Goal: Task Accomplishment & Management: Use online tool/utility

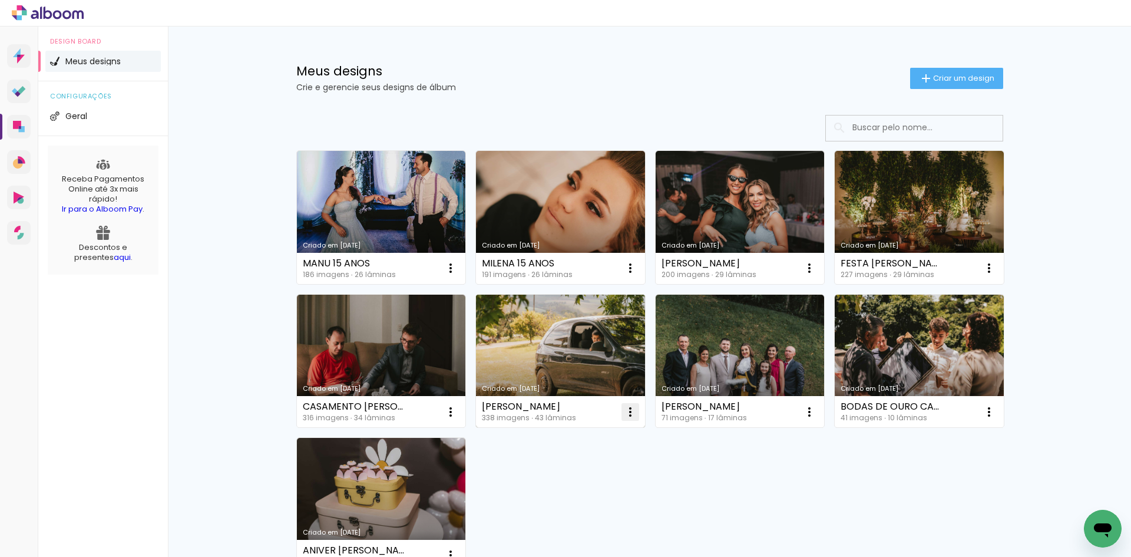
click at [623, 407] on iron-icon at bounding box center [630, 412] width 14 height 14
click at [573, 461] on span "Fazer uma cópia" at bounding box center [581, 462] width 69 height 8
type input "Cópia de [PERSON_NAME]"
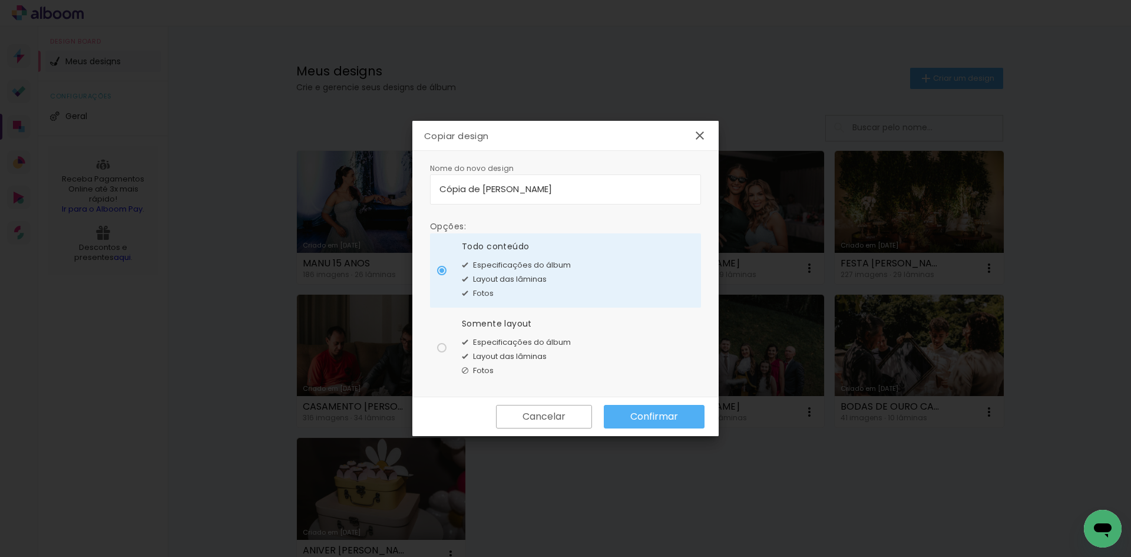
click at [0, 0] on slot "Confirmar" at bounding box center [0, 0] width 0 height 0
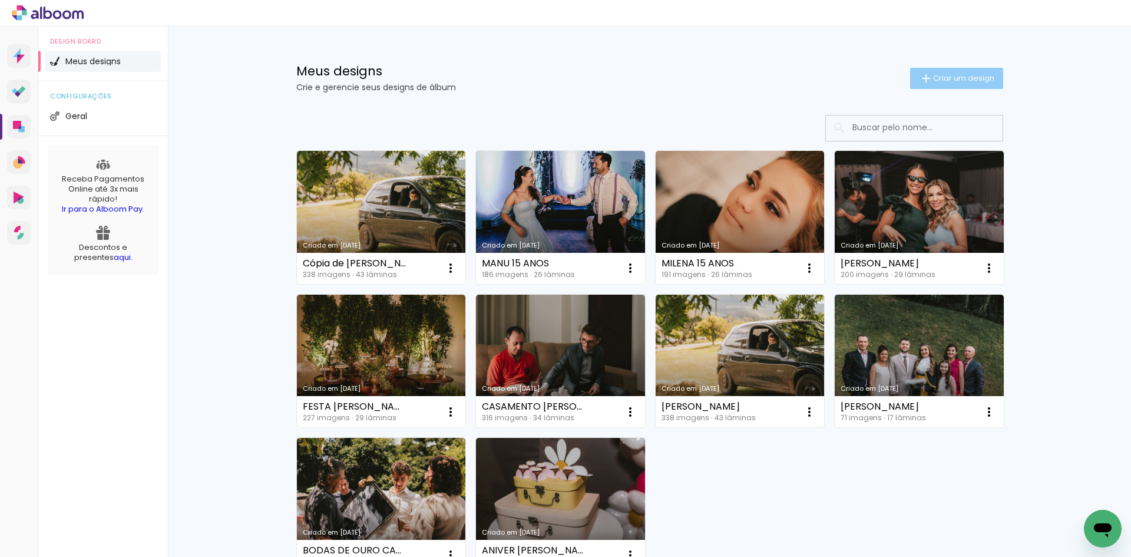
click at [933, 82] on span "Criar um design" at bounding box center [963, 78] width 61 height 8
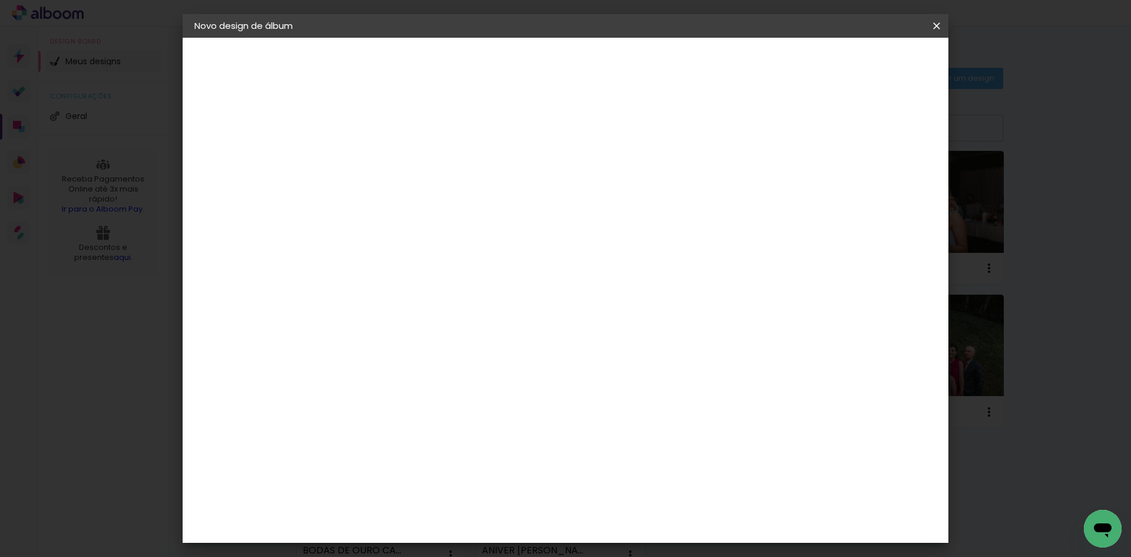
click at [391, 145] on paper-input-container "Título do álbum" at bounding box center [387, 159] width 8 height 30
click at [387, 156] on input at bounding box center [387, 158] width 0 height 18
type input "CASAMENTO [PERSON_NAME] E [PERSON_NAME]"
type paper-input "CASAMENTO [PERSON_NAME] E [PERSON_NAME]"
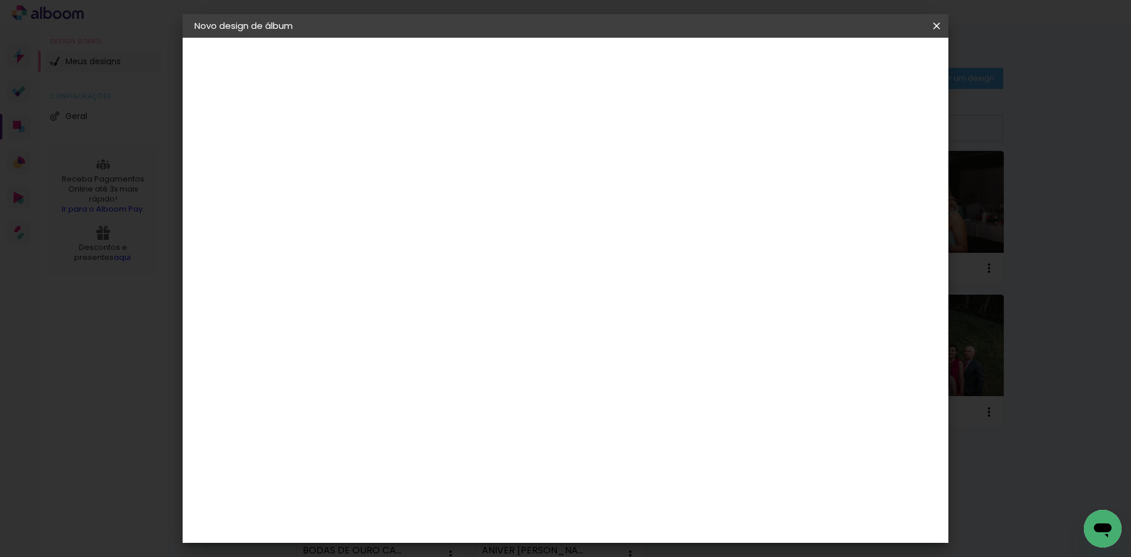
click at [0, 0] on slot "Avançar" at bounding box center [0, 0] width 0 height 0
click at [411, 225] on input at bounding box center [417, 224] width 119 height 15
click at [426, 225] on input at bounding box center [417, 224] width 119 height 15
type input "FOTO"
type paper-input "FOTO"
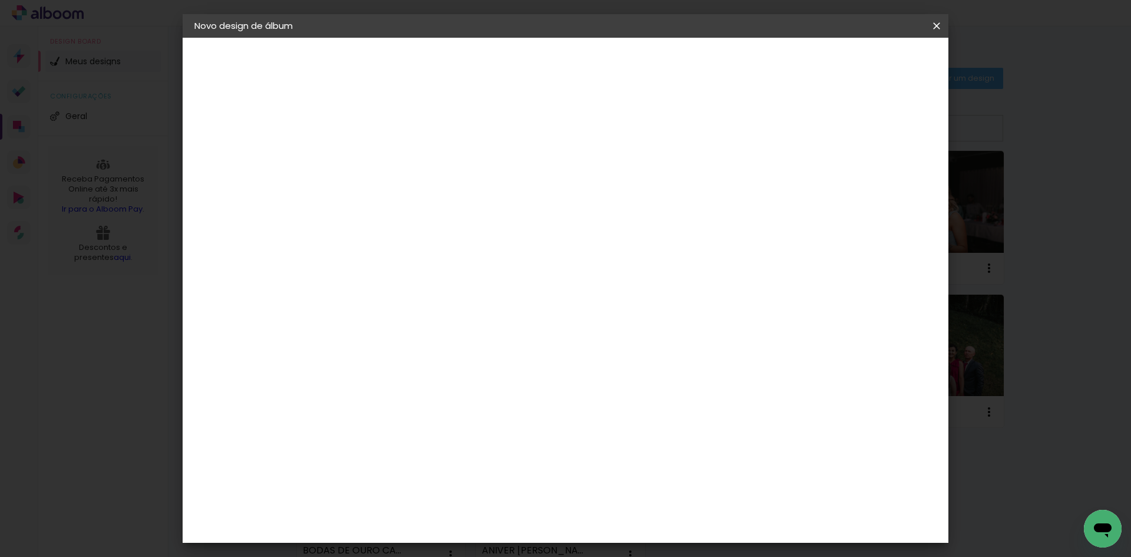
click at [409, 514] on div "Grupo Foto Sul" at bounding box center [393, 528] width 29 height 28
click at [0, 0] on slot "Avançar" at bounding box center [0, 0] width 0 height 0
click at [466, 406] on span "30 × 30" at bounding box center [439, 421] width 55 height 31
click at [579, 56] on paper-button "Avançar" at bounding box center [550, 62] width 58 height 20
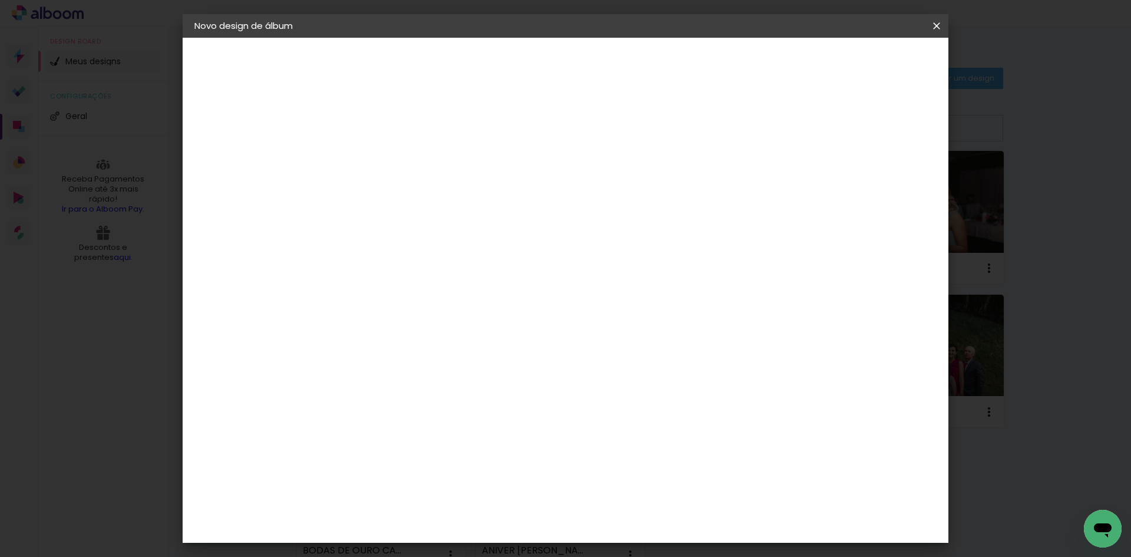
click at [863, 62] on span "Iniciar design" at bounding box center [836, 62] width 54 height 8
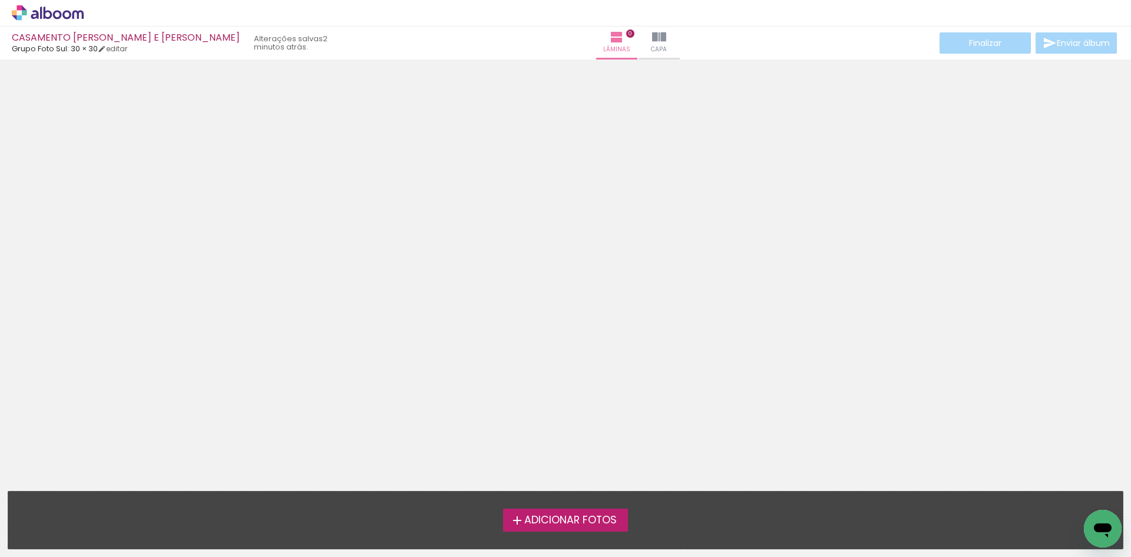
click at [571, 515] on span "Adicionar Fotos" at bounding box center [570, 520] width 92 height 11
click at [0, 0] on input "file" at bounding box center [0, 0] width 0 height 0
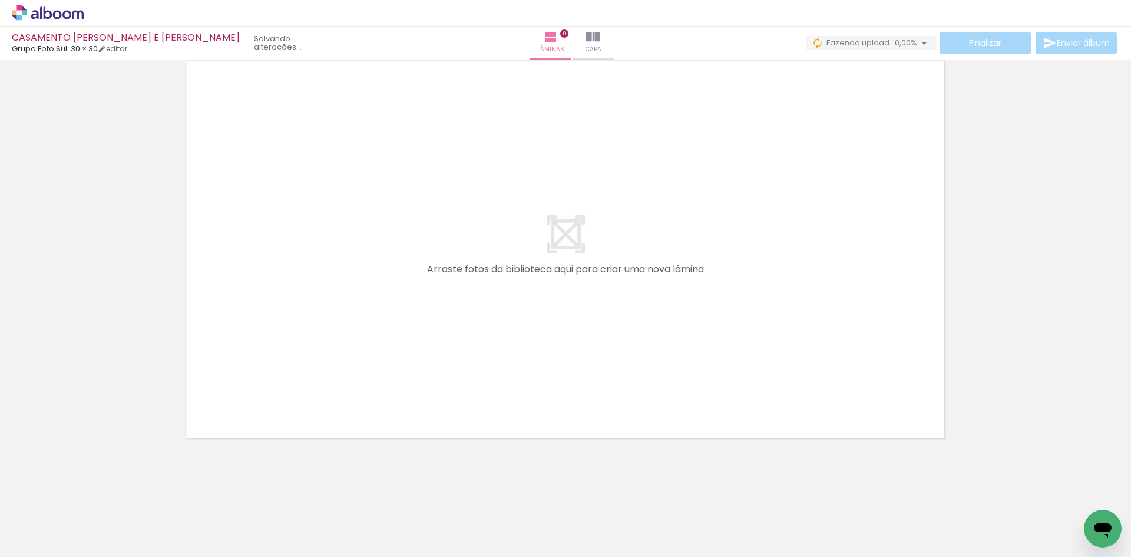
click at [125, 521] on div at bounding box center [118, 517] width 58 height 39
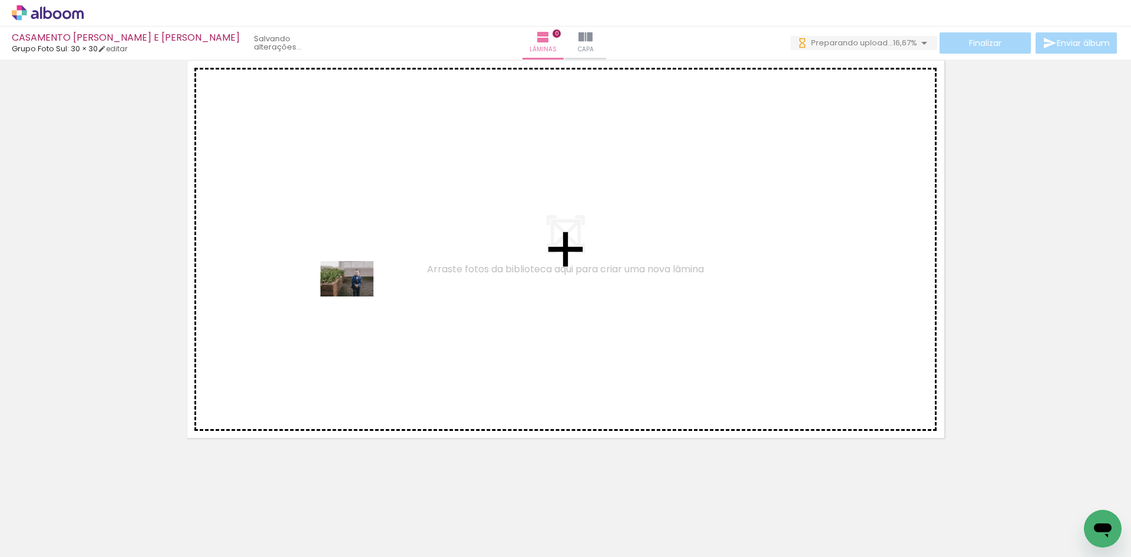
drag, startPoint x: 124, startPoint y: 530, endPoint x: 356, endPoint y: 296, distance: 329.4
click at [356, 296] on quentale-workspace at bounding box center [565, 278] width 1131 height 557
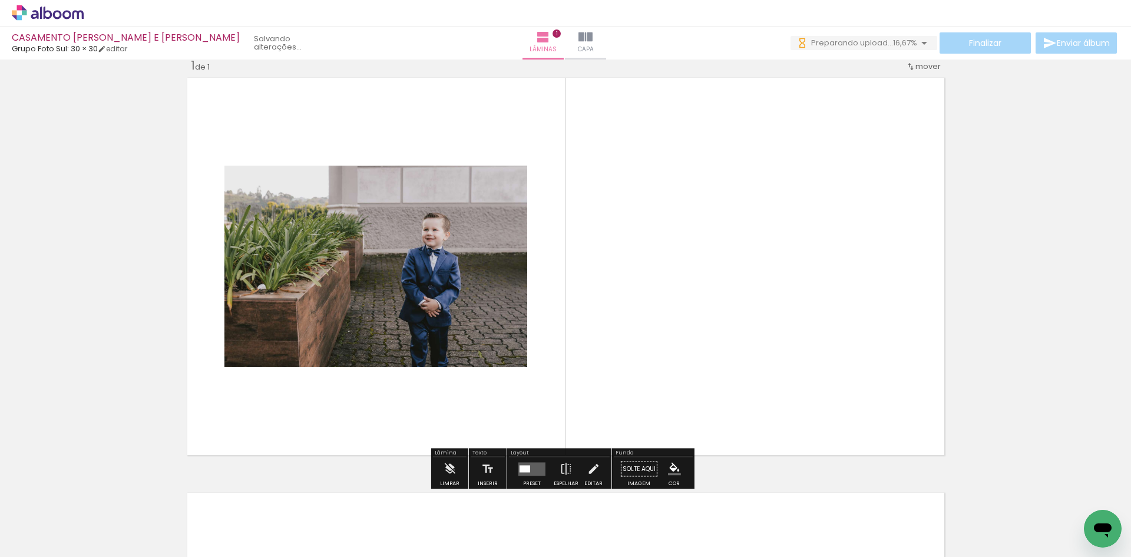
scroll to position [15, 0]
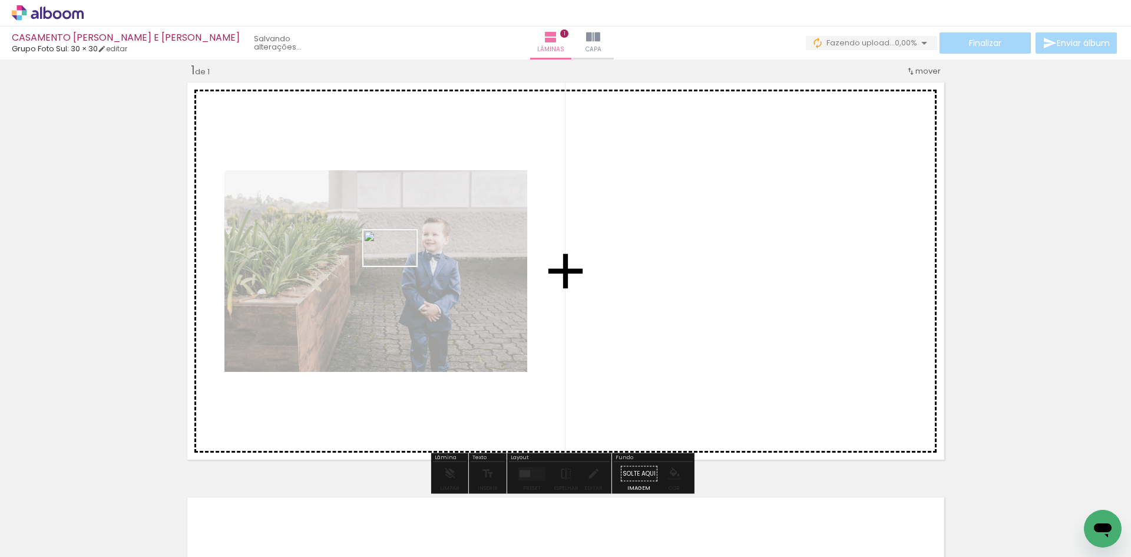
drag, startPoint x: 195, startPoint y: 529, endPoint x: 399, endPoint y: 266, distance: 333.4
click at [399, 266] on quentale-workspace at bounding box center [565, 278] width 1131 height 557
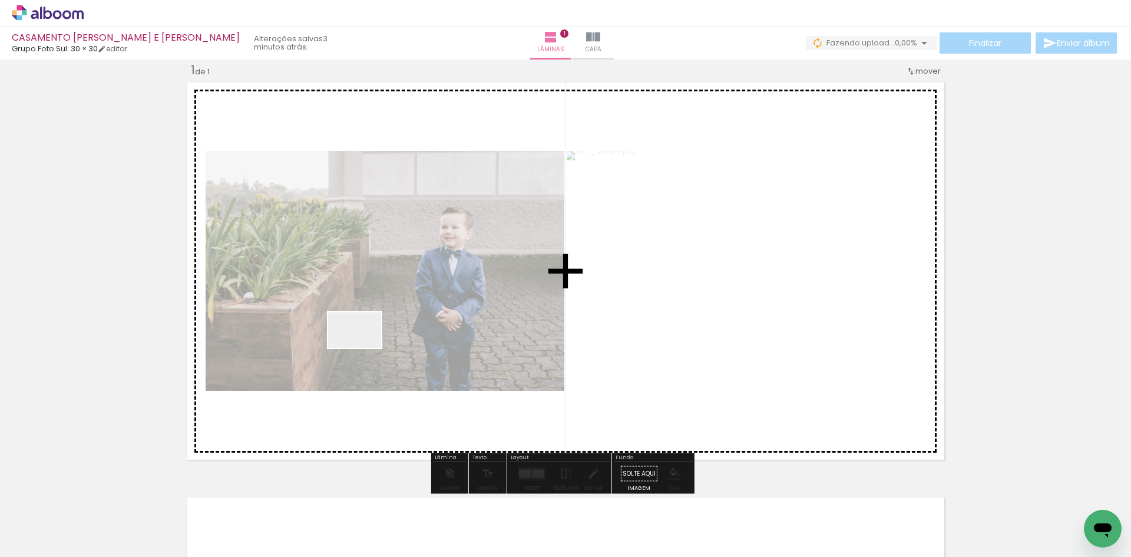
scroll to position [0, 0]
drag, startPoint x: 239, startPoint y: 525, endPoint x: 401, endPoint y: 278, distance: 295.2
click at [401, 278] on quentale-workspace at bounding box center [565, 278] width 1131 height 557
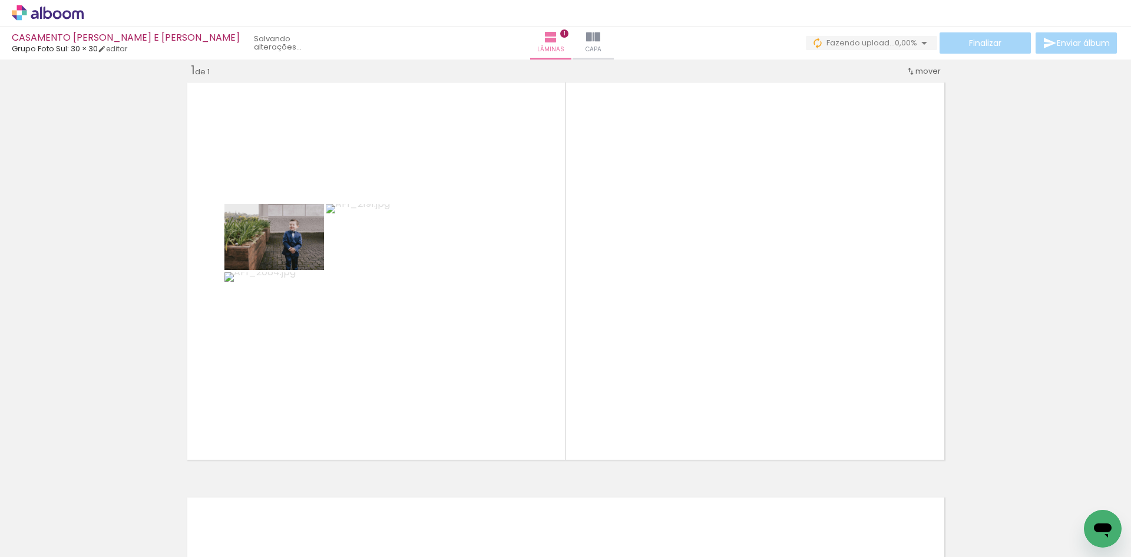
click at [52, 544] on span "Adicionar Fotos" at bounding box center [41, 540] width 35 height 13
click at [0, 0] on input "file" at bounding box center [0, 0] width 0 height 0
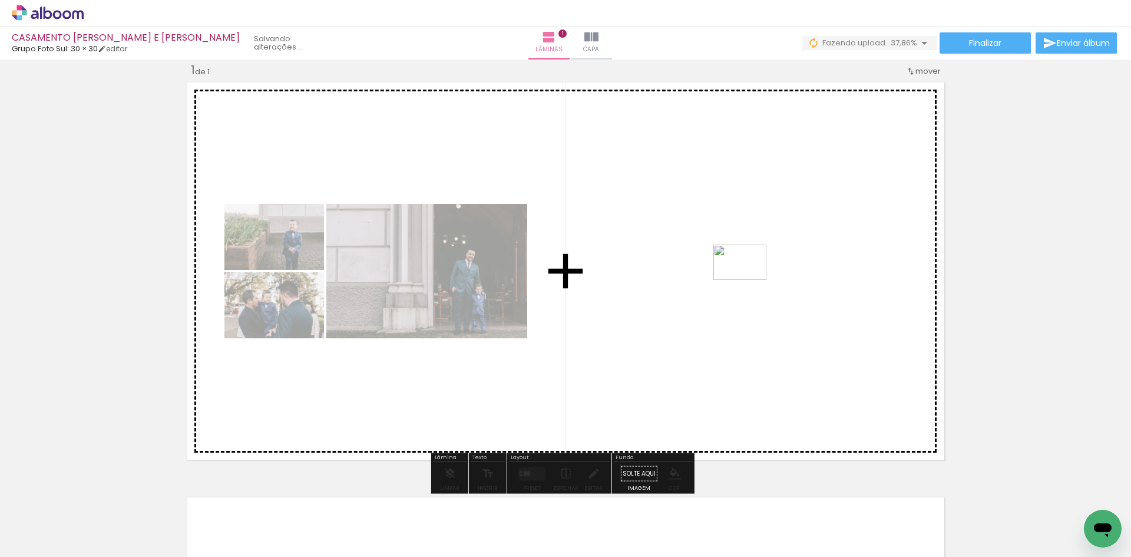
drag, startPoint x: 901, startPoint y: 531, endPoint x: 732, endPoint y: 290, distance: 294.8
click at [733, 280] on quentale-workspace at bounding box center [565, 278] width 1131 height 557
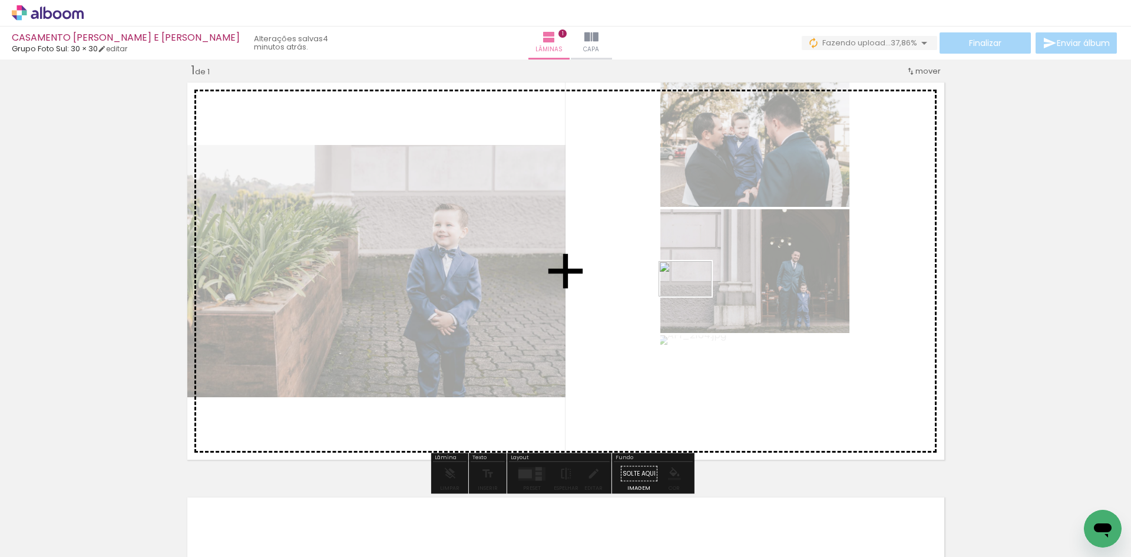
drag, startPoint x: 955, startPoint y: 525, endPoint x: 694, endPoint y: 296, distance: 346.8
click at [694, 296] on quentale-workspace at bounding box center [565, 278] width 1131 height 557
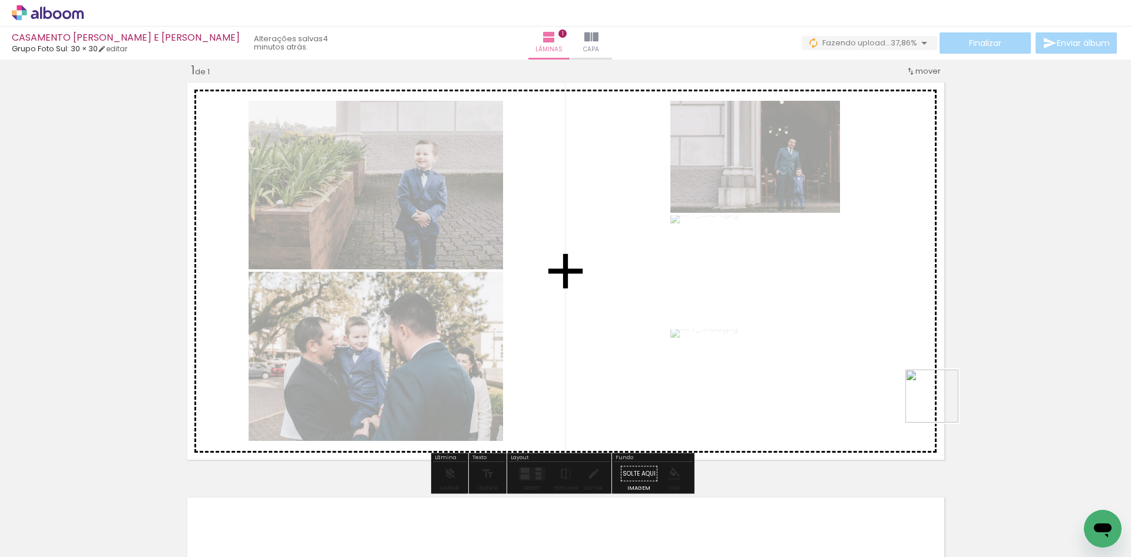
drag, startPoint x: 1021, startPoint y: 519, endPoint x: 988, endPoint y: 437, distance: 88.3
click at [871, 345] on quentale-workspace at bounding box center [565, 278] width 1131 height 557
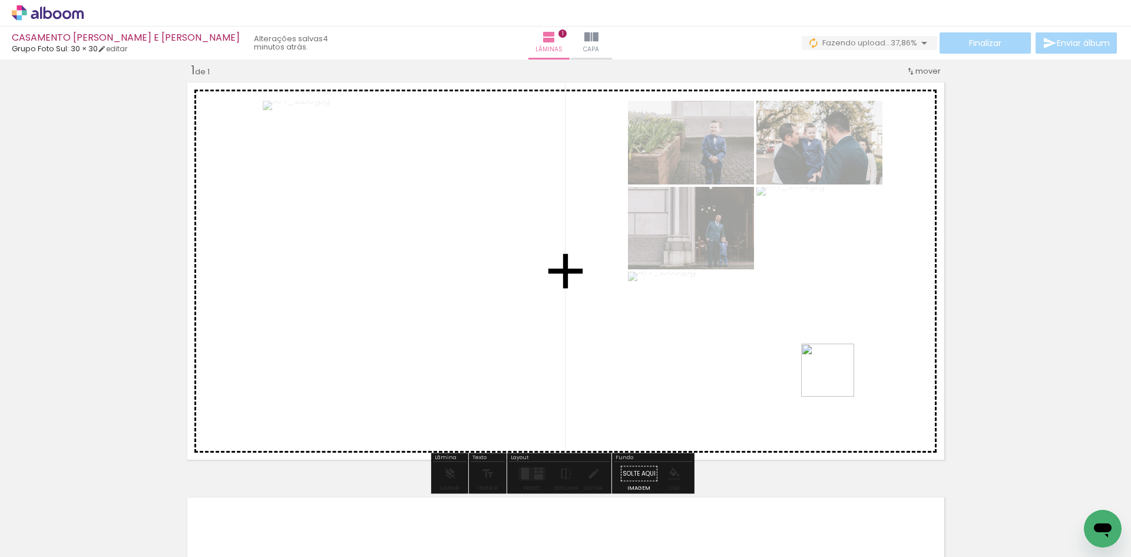
drag, startPoint x: 1070, startPoint y: 519, endPoint x: 673, endPoint y: 313, distance: 448.1
click at [673, 313] on quentale-workspace at bounding box center [565, 278] width 1131 height 557
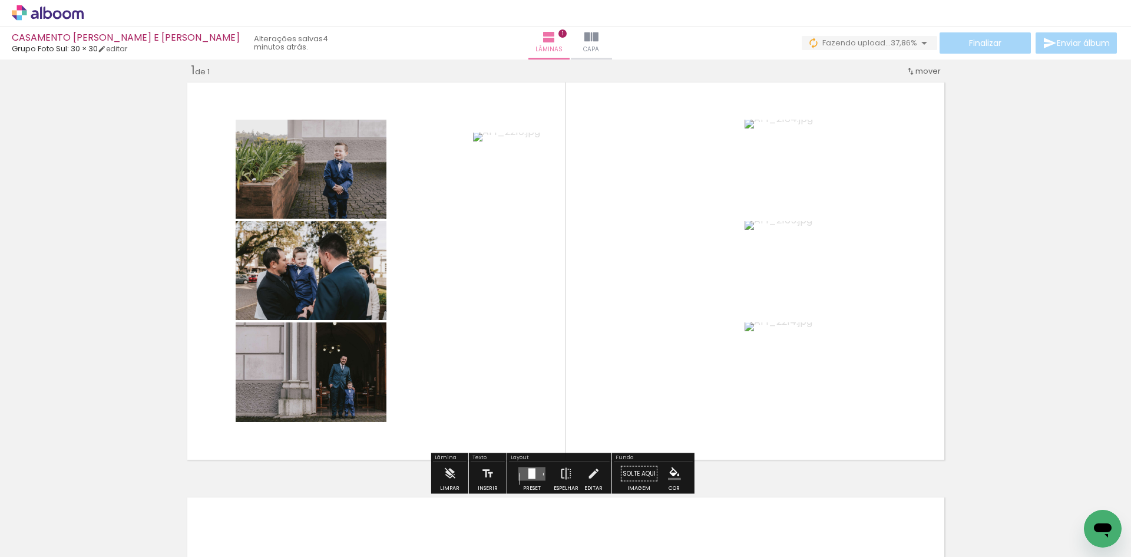
click at [534, 473] on quentale-layouter at bounding box center [531, 473] width 27 height 14
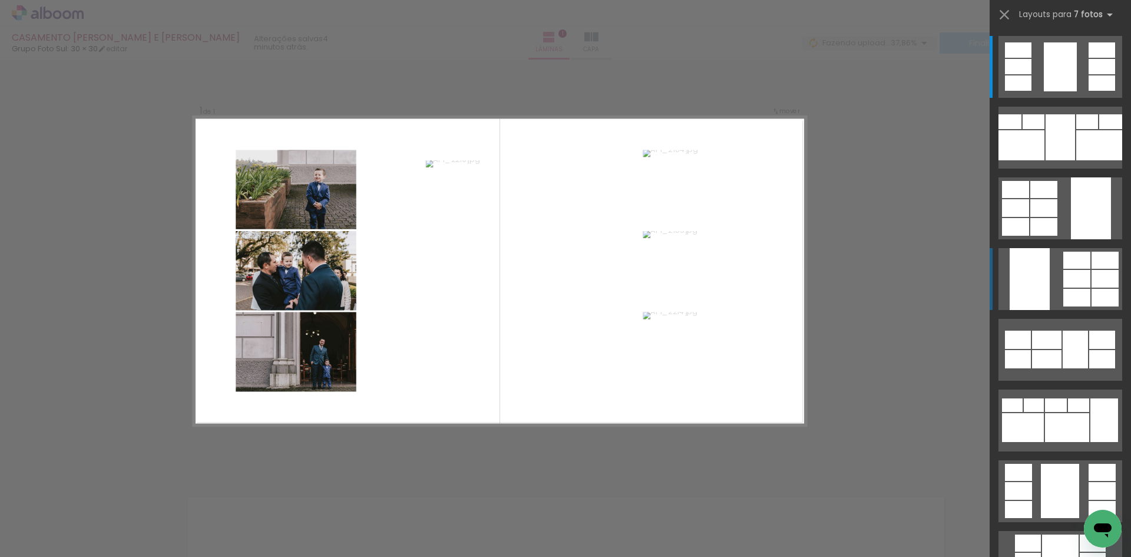
scroll to position [15, 0]
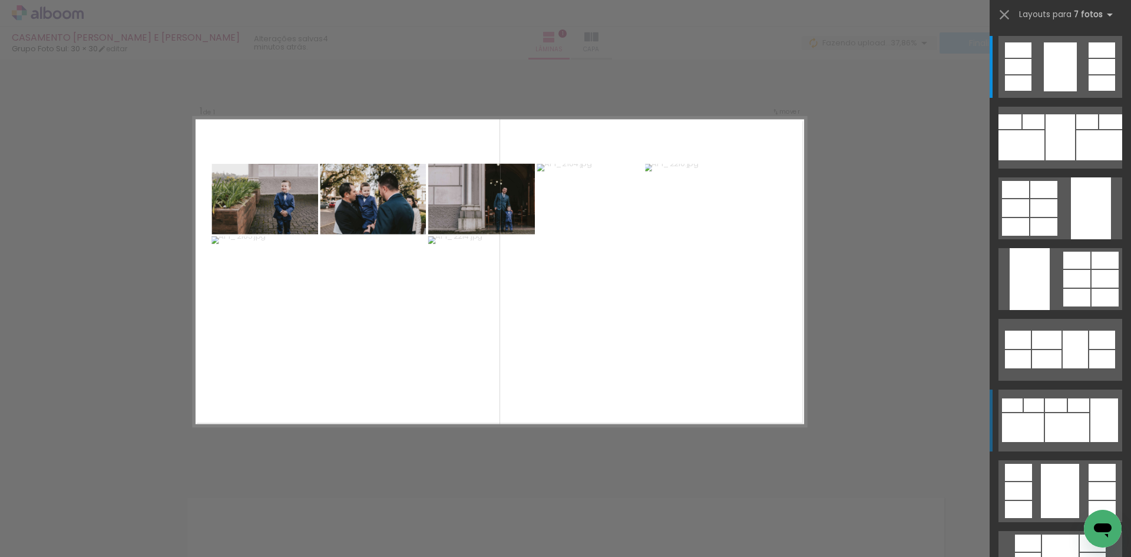
click at [1051, 405] on div at bounding box center [1056, 405] width 22 height 14
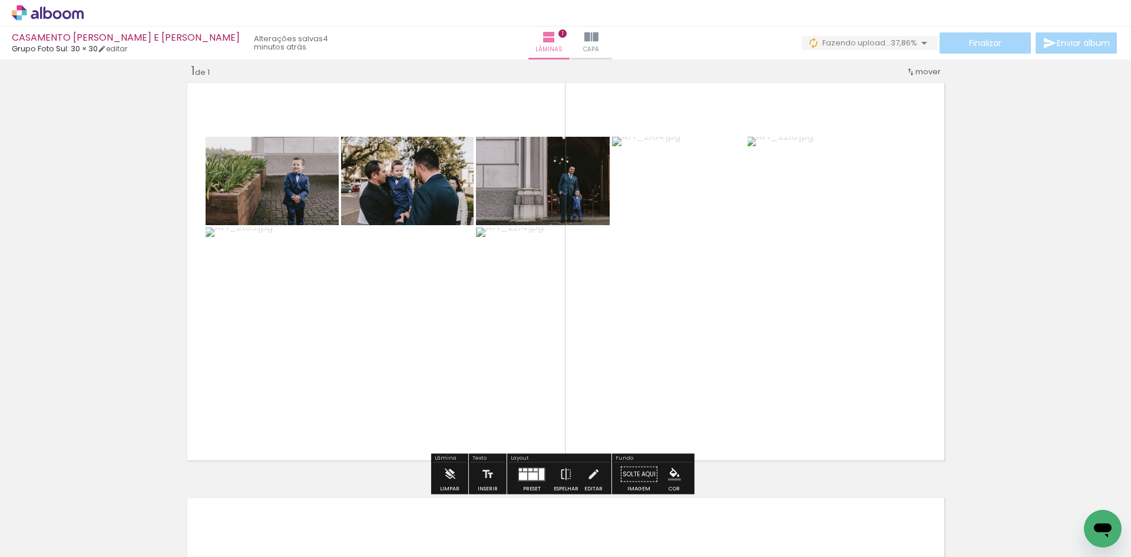
click at [388, 332] on quentale-photo at bounding box center [340, 316] width 268 height 179
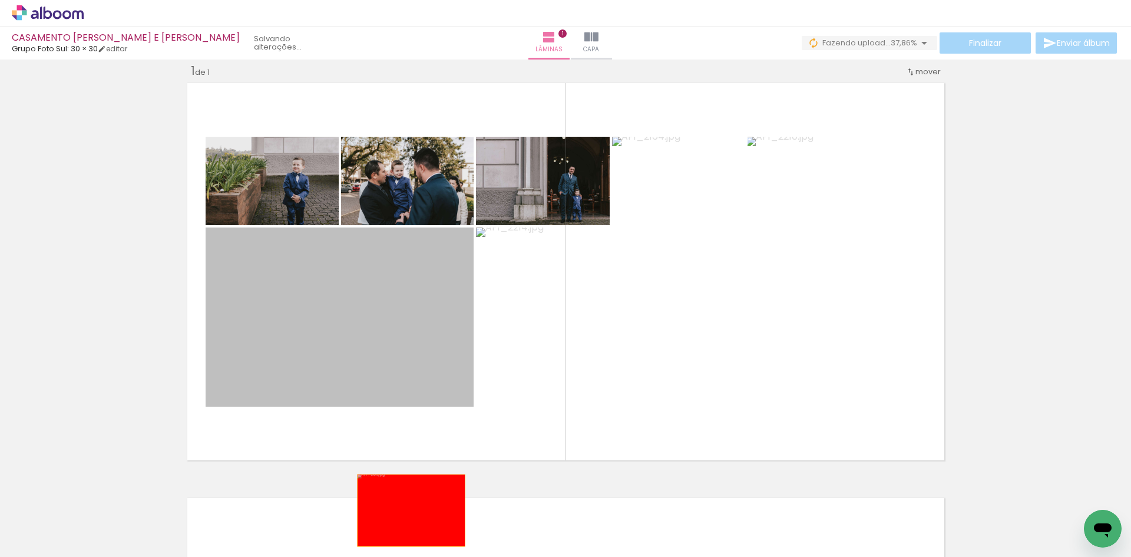
drag, startPoint x: 381, startPoint y: 333, endPoint x: 406, endPoint y: 510, distance: 178.5
click at [406, 510] on quentale-workspace at bounding box center [565, 278] width 1131 height 557
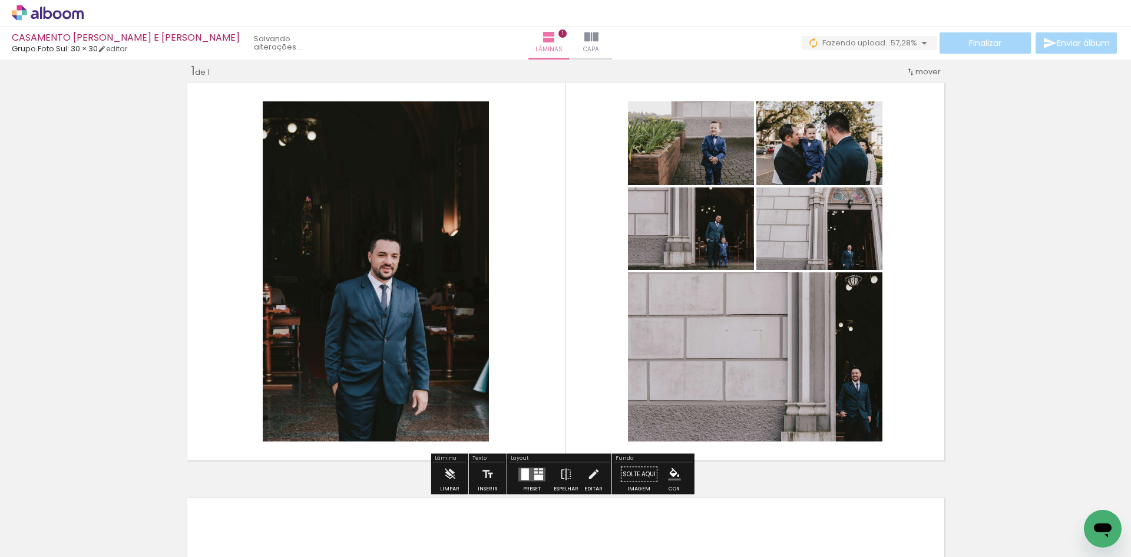
click at [534, 473] on quentale-layouter at bounding box center [531, 474] width 27 height 14
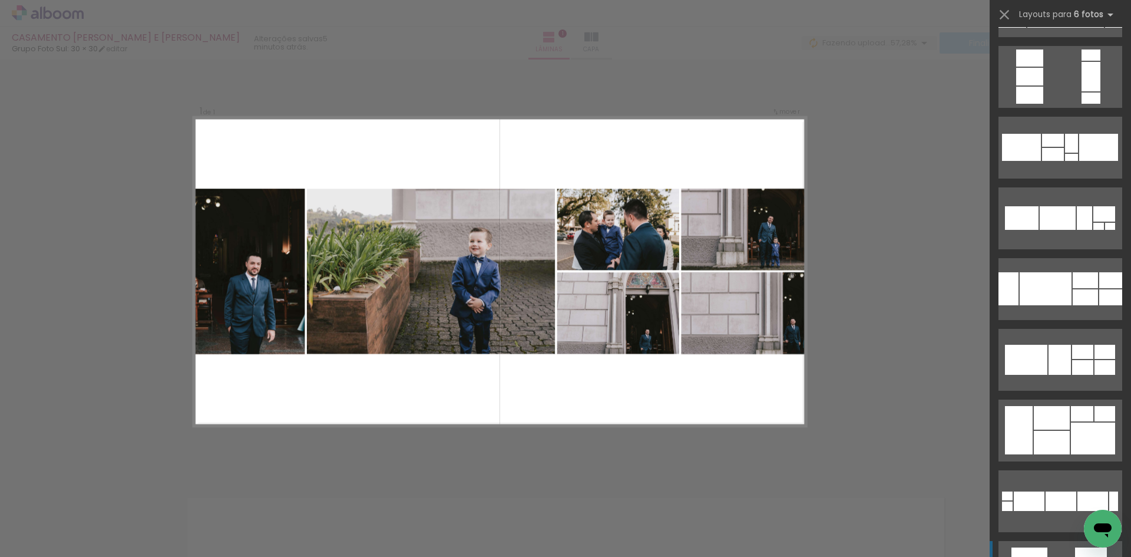
scroll to position [236, 0]
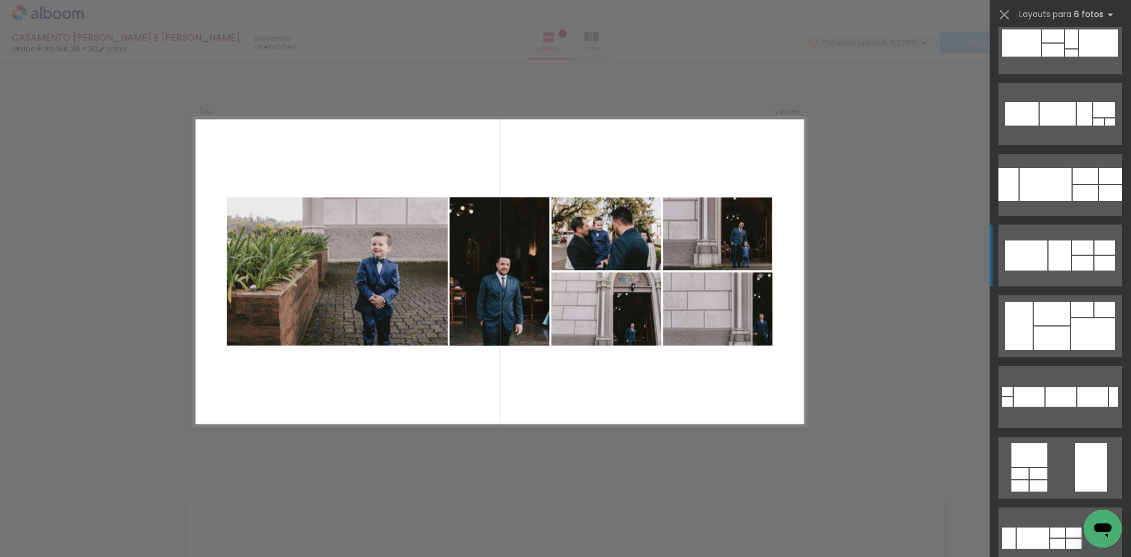
click at [1061, 267] on div at bounding box center [1059, 255] width 22 height 30
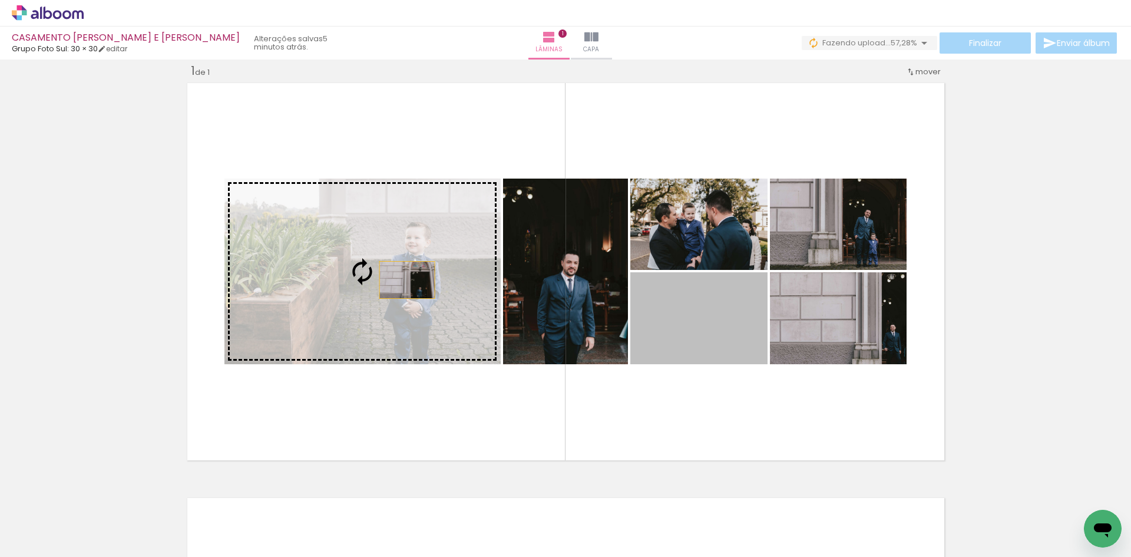
drag, startPoint x: 741, startPoint y: 335, endPoint x: 402, endPoint y: 280, distance: 343.6
click at [0, 0] on slot at bounding box center [0, 0] width 0 height 0
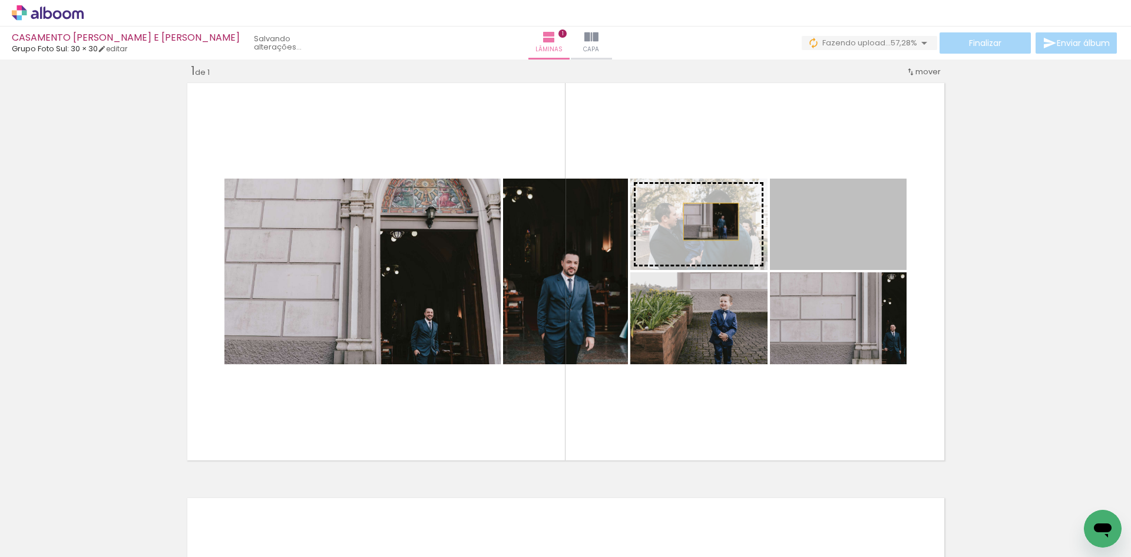
drag, startPoint x: 818, startPoint y: 233, endPoint x: 706, endPoint y: 221, distance: 111.9
click at [0, 0] on slot at bounding box center [0, 0] width 0 height 0
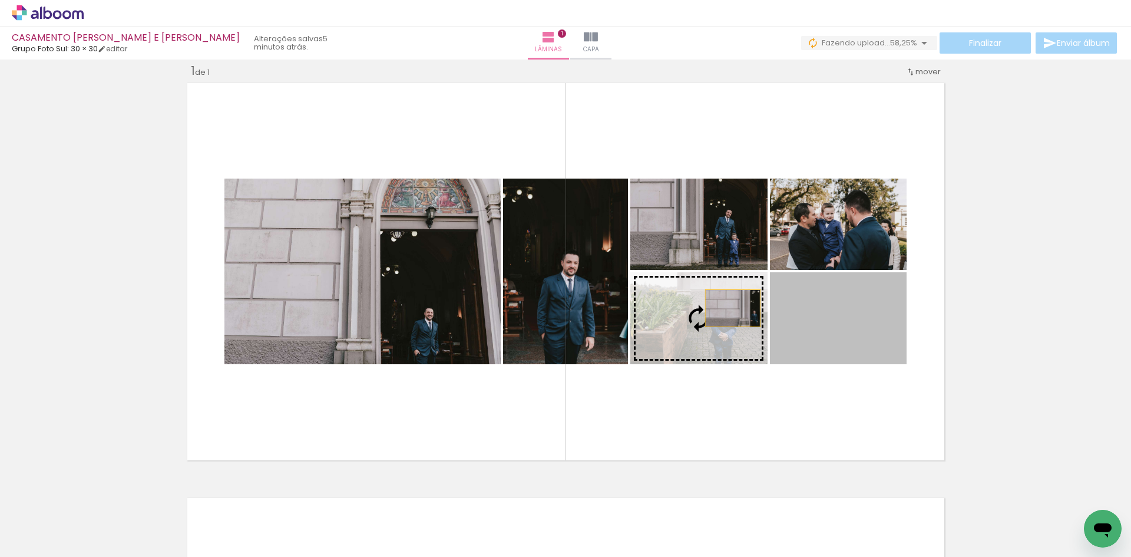
drag, startPoint x: 817, startPoint y: 315, endPoint x: 728, endPoint y: 308, distance: 89.2
click at [0, 0] on slot at bounding box center [0, 0] width 0 height 0
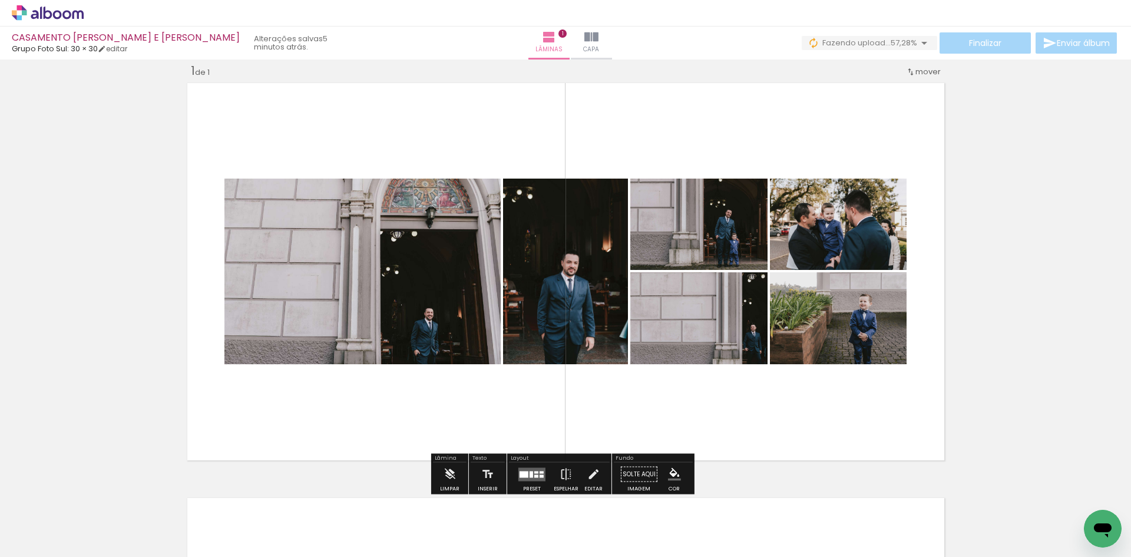
click at [875, 409] on quentale-layouter at bounding box center [565, 271] width 765 height 385
click at [539, 290] on quentale-photo at bounding box center [565, 271] width 125 height 186
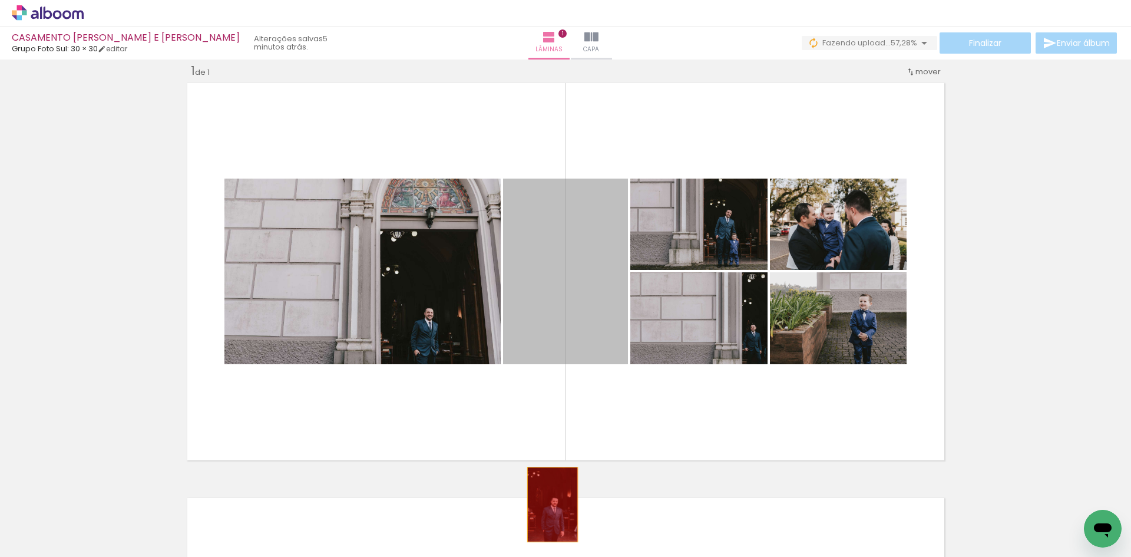
drag, startPoint x: 549, startPoint y: 282, endPoint x: 548, endPoint y: 504, distance: 222.6
click at [548, 504] on quentale-workspace at bounding box center [565, 278] width 1131 height 557
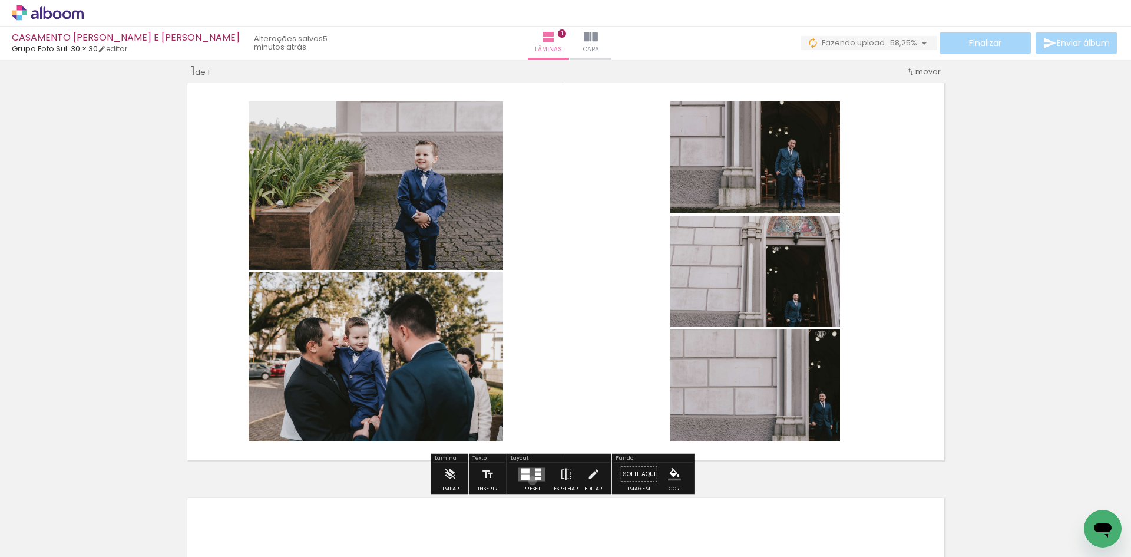
click at [529, 480] on quentale-layouter at bounding box center [531, 474] width 27 height 14
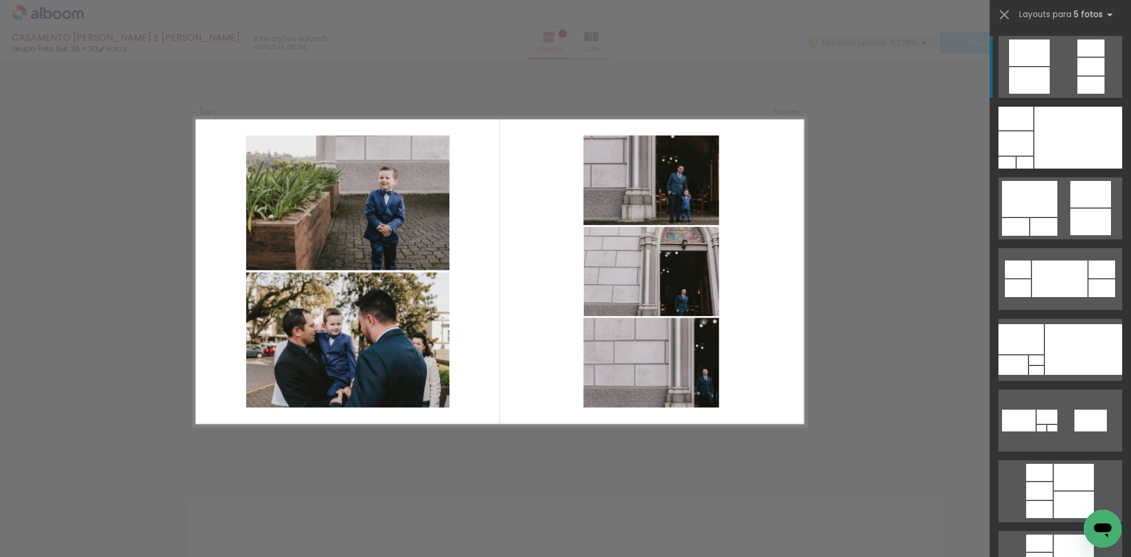
click at [1061, 64] on quentale-layouter at bounding box center [1060, 67] width 124 height 62
click at [975, 443] on div "Confirmar Cancelar" at bounding box center [565, 474] width 1131 height 858
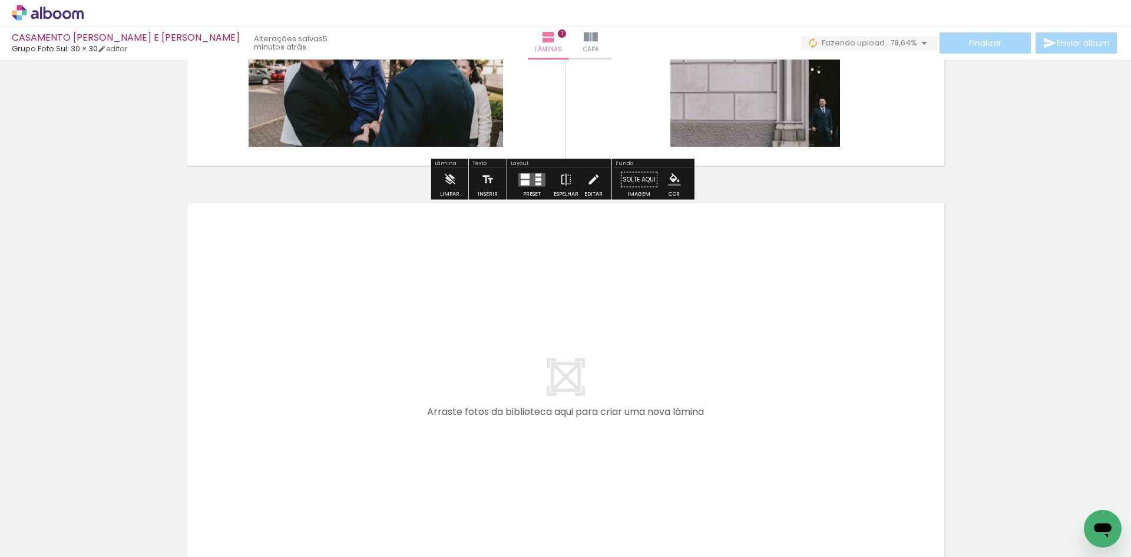
scroll to position [15, 0]
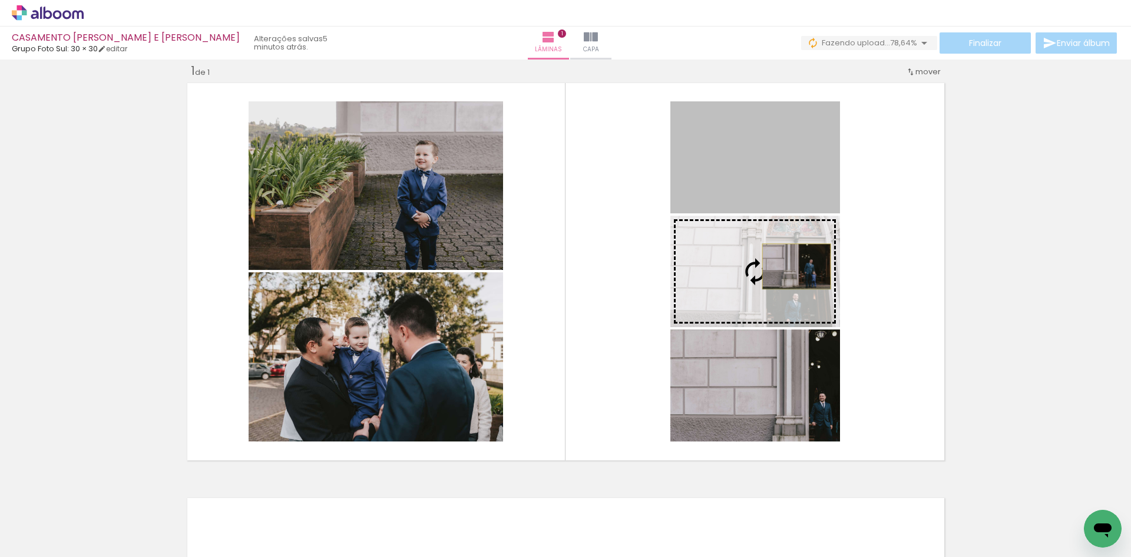
drag, startPoint x: 797, startPoint y: 168, endPoint x: 792, endPoint y: 266, distance: 98.5
click at [0, 0] on slot at bounding box center [0, 0] width 0 height 0
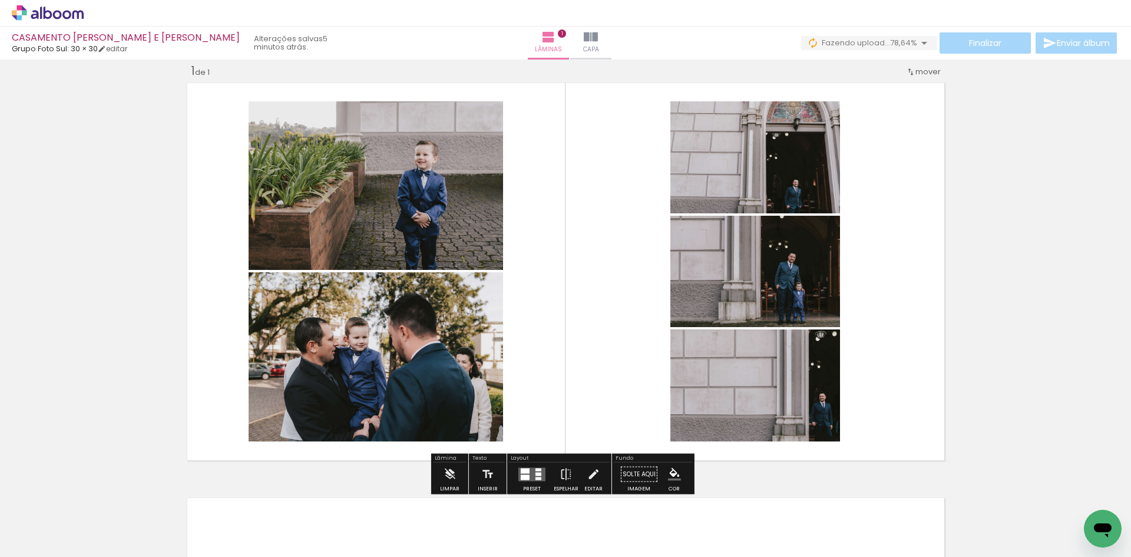
click at [1029, 306] on div "Inserir lâmina 1 de 1" at bounding box center [565, 464] width 1131 height 830
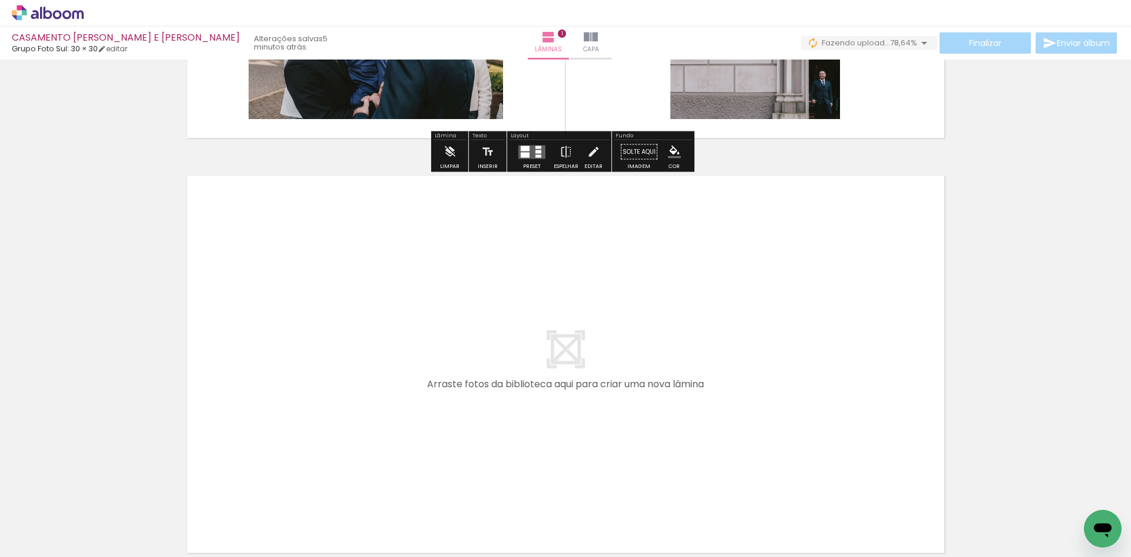
scroll to position [368, 0]
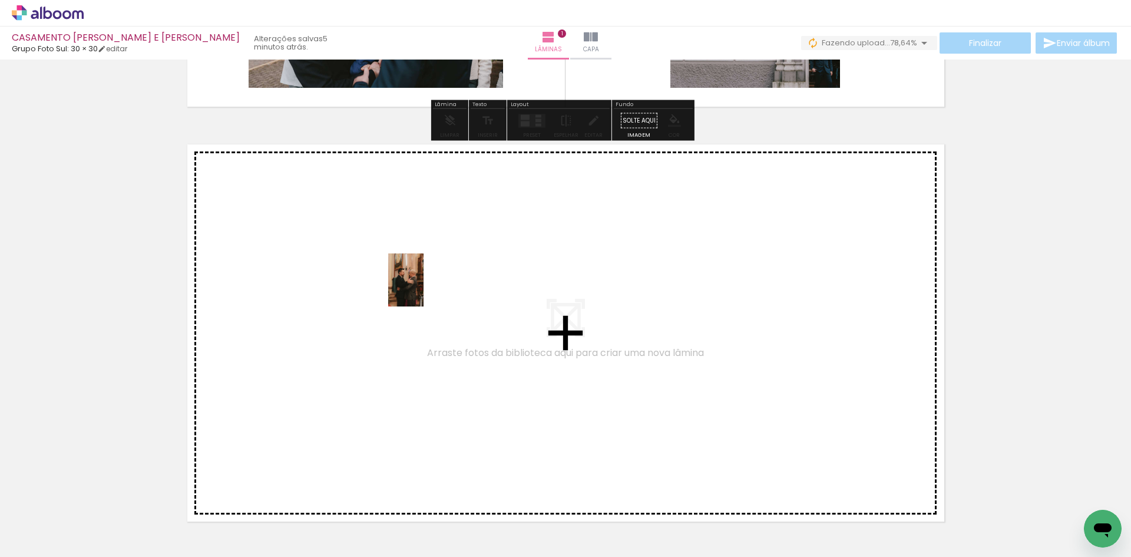
drag, startPoint x: 335, startPoint y: 524, endPoint x: 423, endPoint y: 289, distance: 251.6
click at [423, 289] on quentale-workspace at bounding box center [565, 278] width 1131 height 557
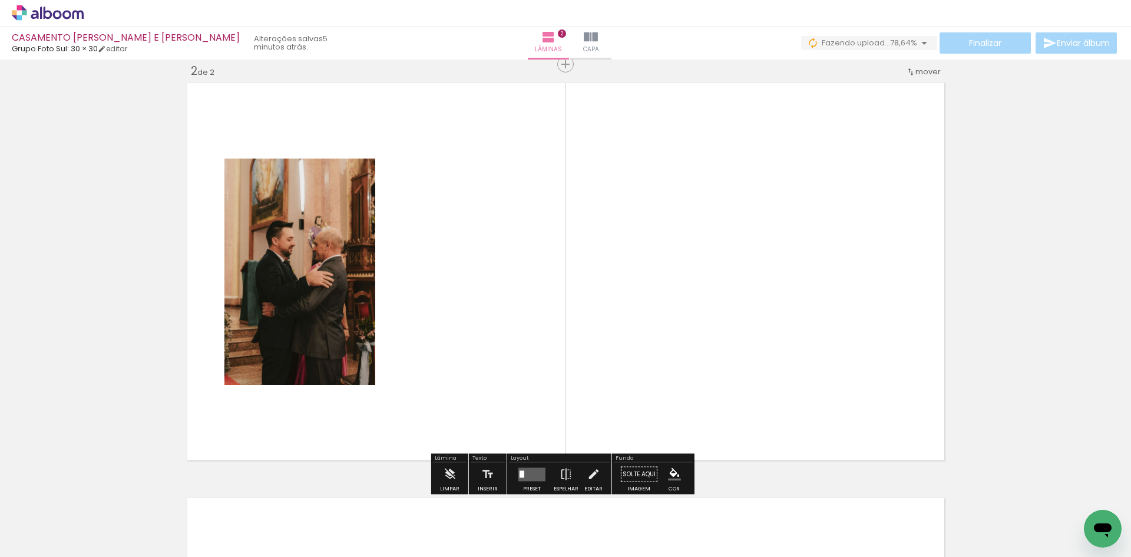
scroll to position [430, 0]
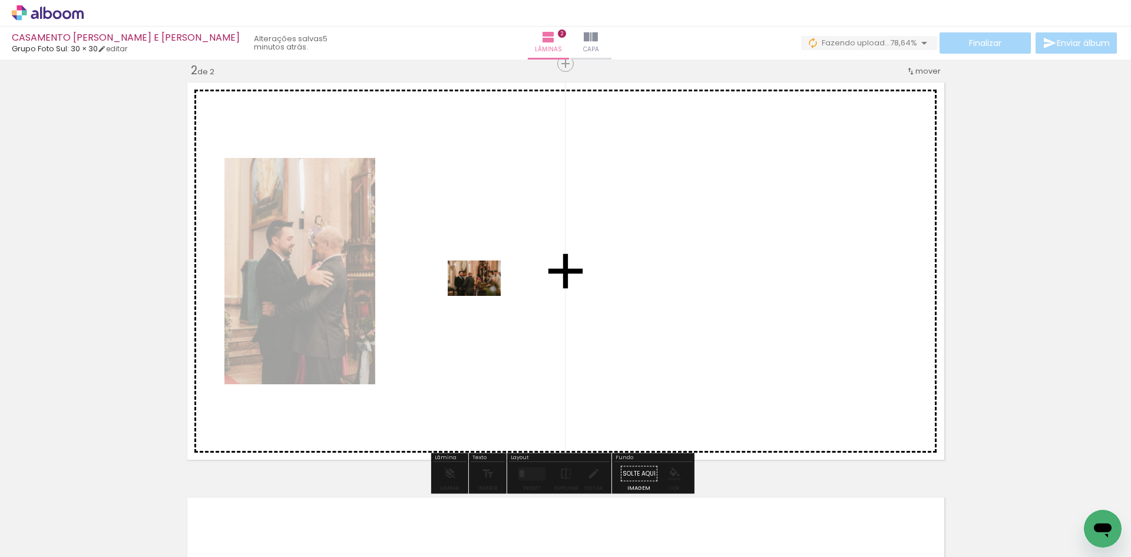
drag, startPoint x: 393, startPoint y: 519, endPoint x: 483, endPoint y: 296, distance: 240.5
click at [483, 296] on quentale-workspace at bounding box center [565, 278] width 1131 height 557
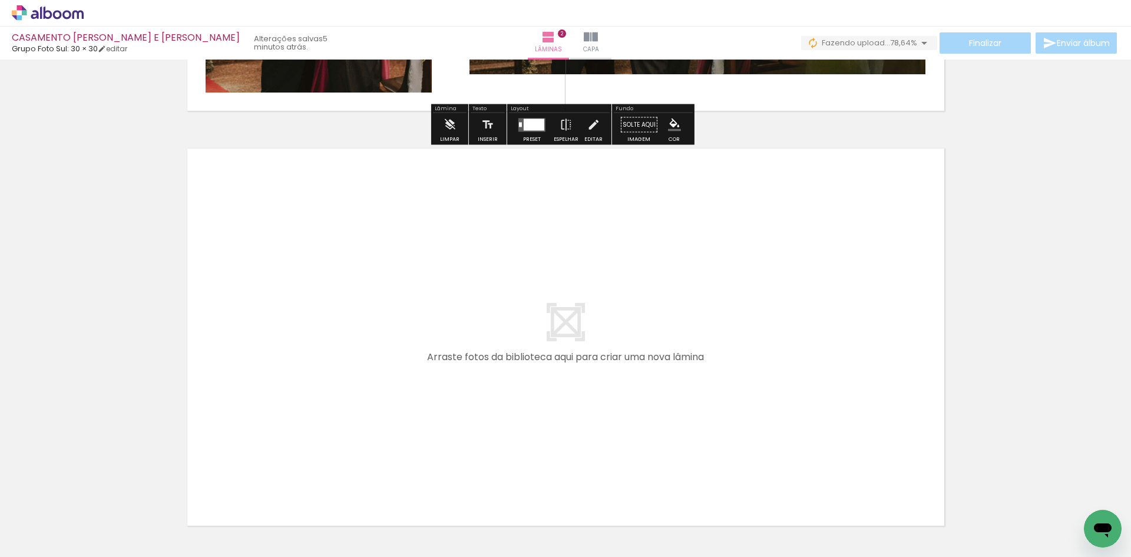
scroll to position [842, 0]
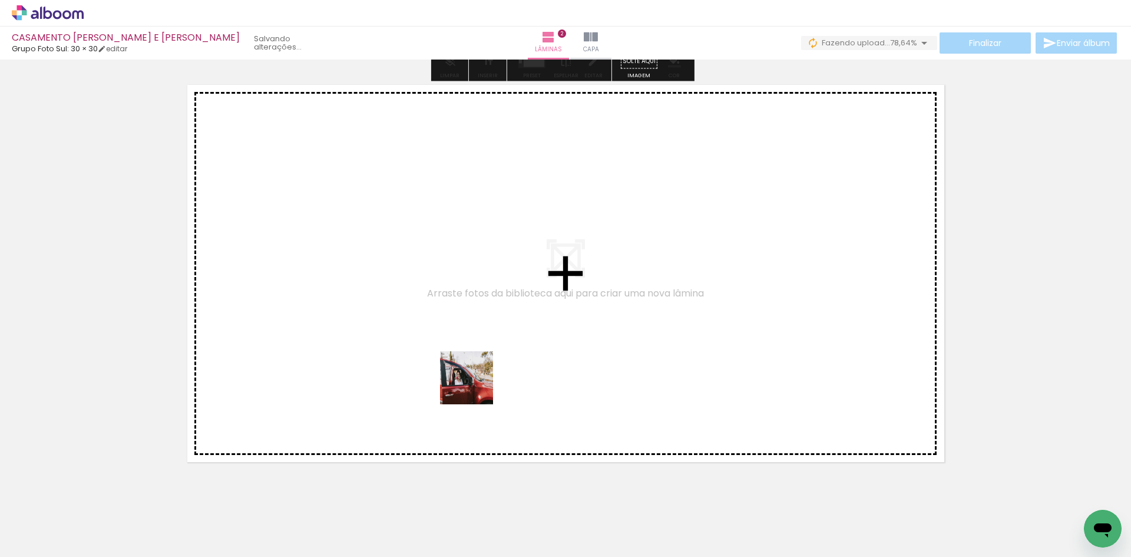
drag, startPoint x: 459, startPoint y: 517, endPoint x: 476, endPoint y: 338, distance: 179.3
click at [476, 338] on quentale-workspace at bounding box center [565, 278] width 1131 height 557
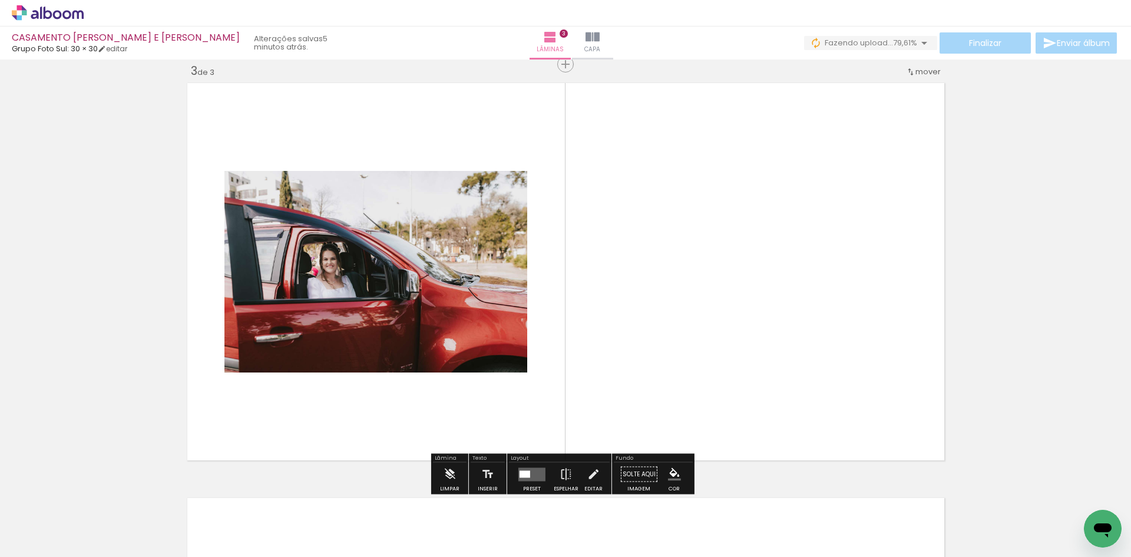
scroll to position [845, 0]
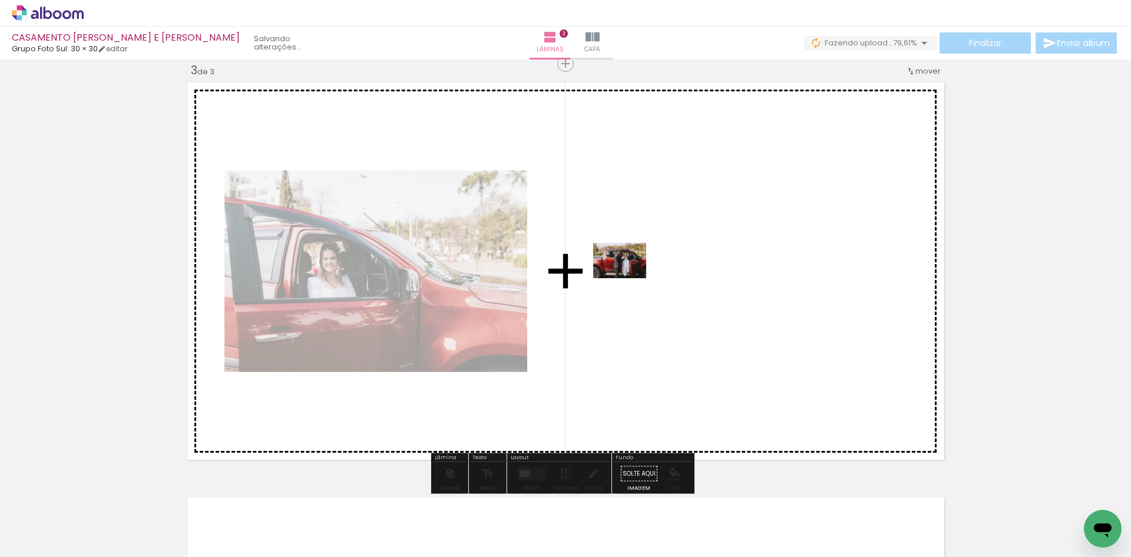
drag, startPoint x: 578, startPoint y: 399, endPoint x: 628, endPoint y: 278, distance: 131.3
click at [628, 278] on quentale-workspace at bounding box center [565, 278] width 1131 height 557
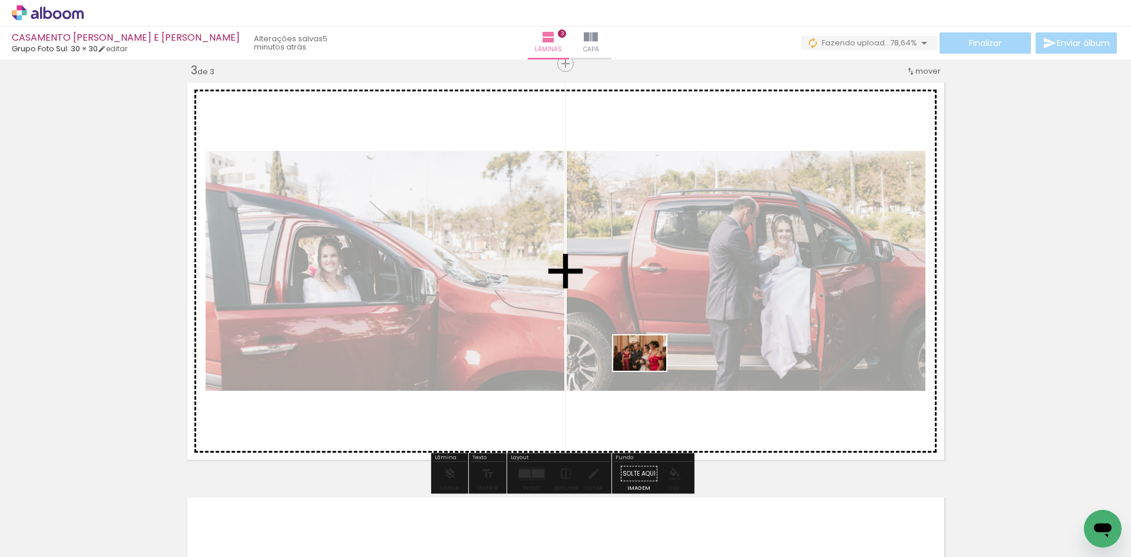
drag, startPoint x: 588, startPoint y: 527, endPoint x: 649, endPoint y: 368, distance: 171.0
click at [649, 368] on quentale-workspace at bounding box center [565, 278] width 1131 height 557
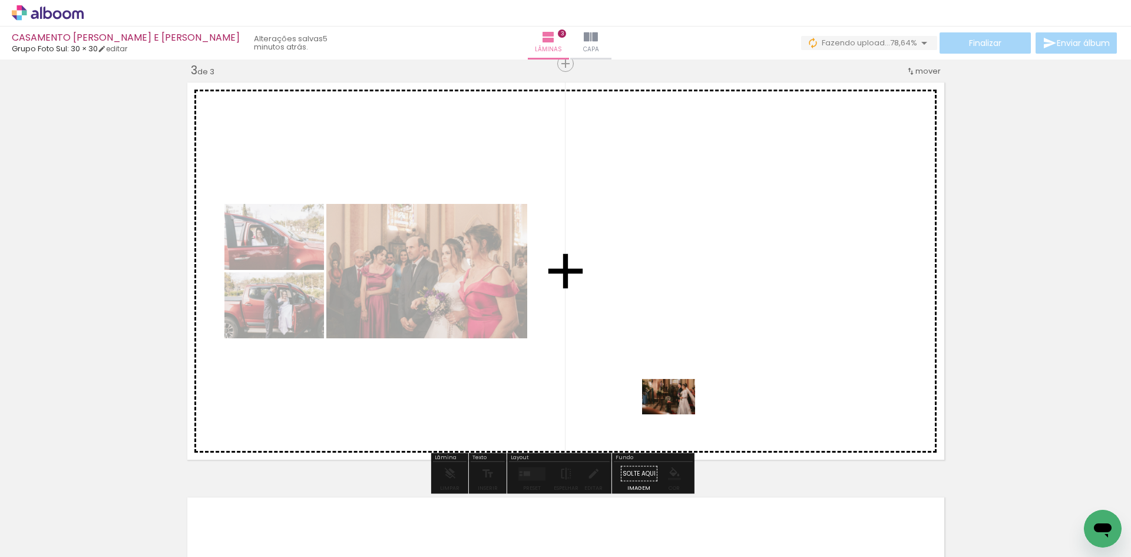
drag, startPoint x: 650, startPoint y: 522, endPoint x: 727, endPoint y: 307, distance: 227.7
click at [722, 216] on quentale-workspace at bounding box center [565, 278] width 1131 height 557
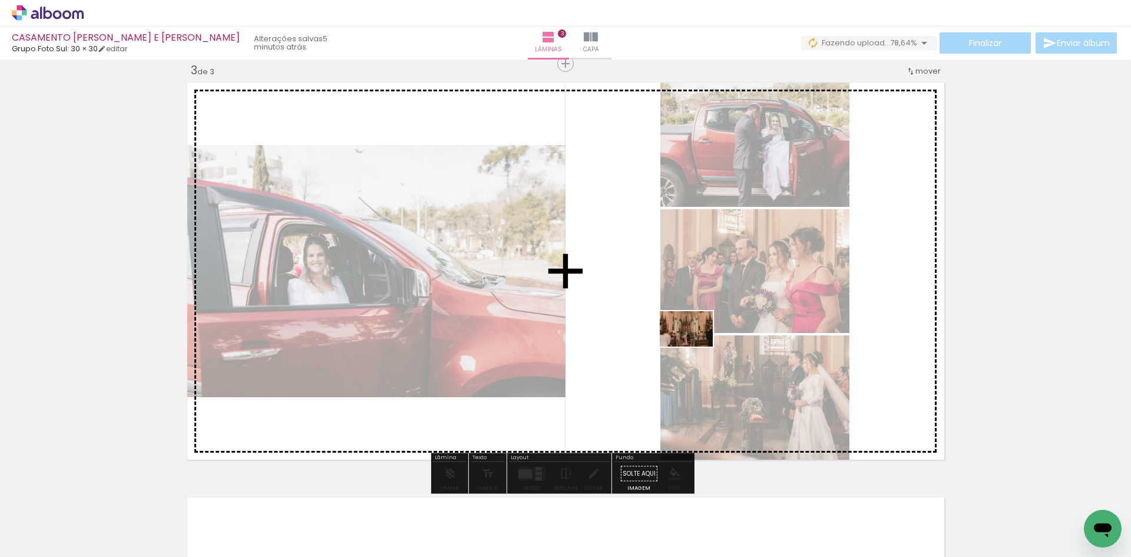
drag, startPoint x: 717, startPoint y: 528, endPoint x: 695, endPoint y: 346, distance: 184.0
click at [695, 346] on quentale-workspace at bounding box center [565, 278] width 1131 height 557
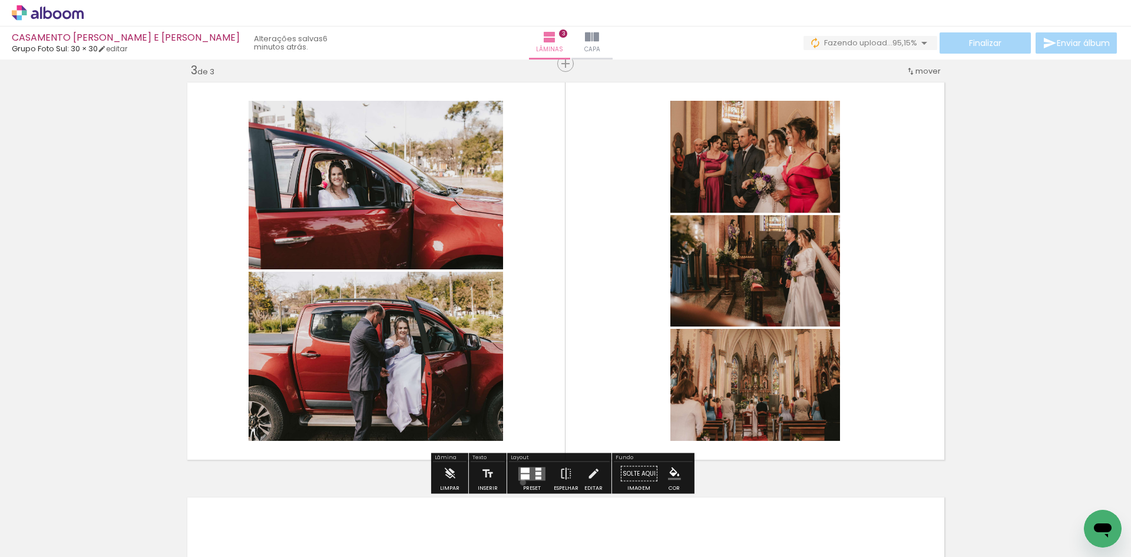
click at [520, 482] on div at bounding box center [532, 474] width 32 height 24
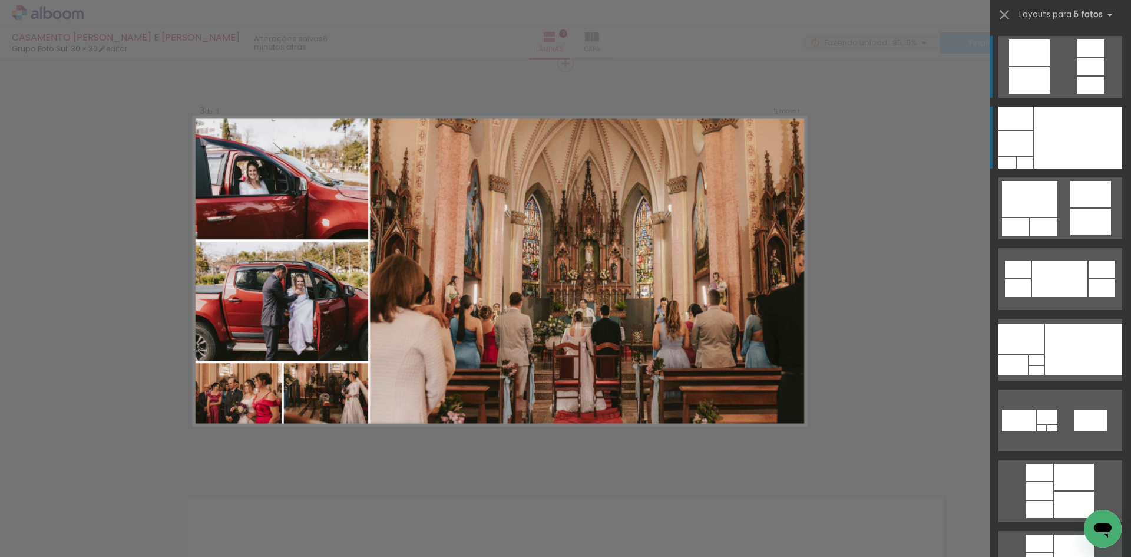
click at [1053, 153] on div at bounding box center [1078, 138] width 88 height 62
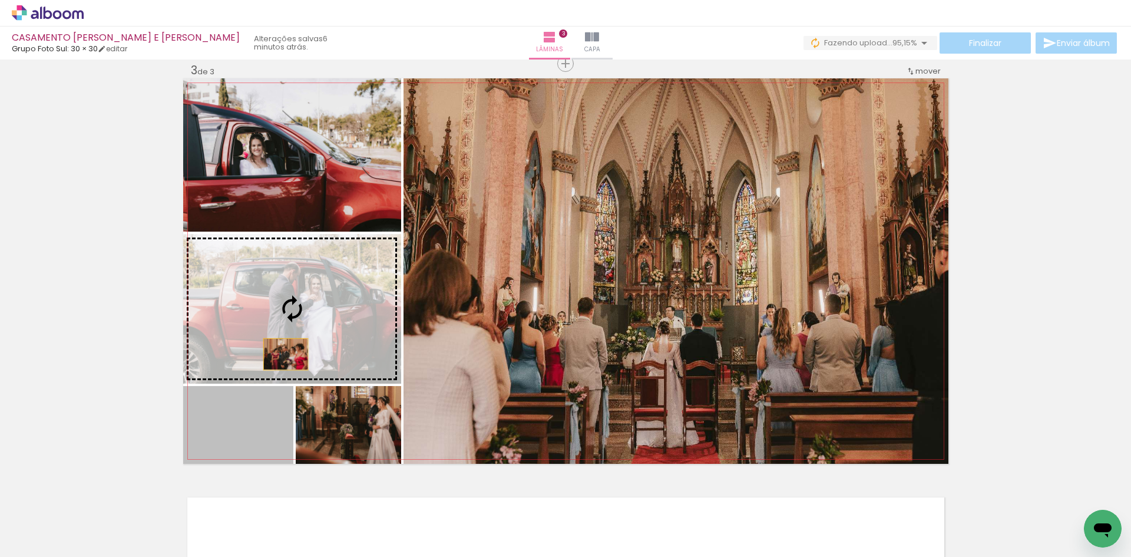
drag, startPoint x: 249, startPoint y: 452, endPoint x: 300, endPoint y: 320, distance: 142.1
click at [0, 0] on slot at bounding box center [0, 0] width 0 height 0
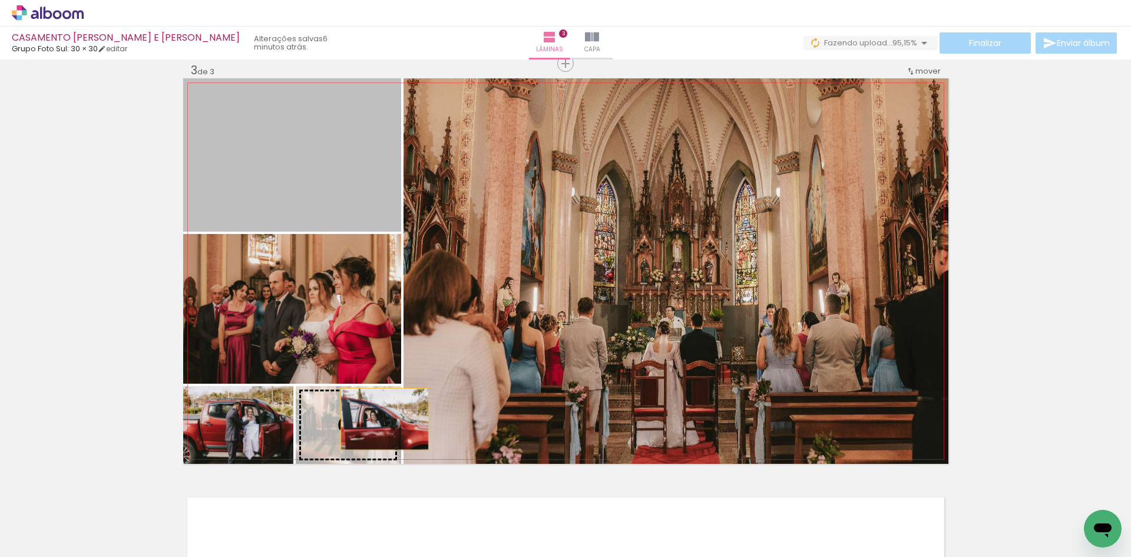
drag, startPoint x: 313, startPoint y: 142, endPoint x: 378, endPoint y: 419, distance: 284.9
click at [0, 0] on slot at bounding box center [0, 0] width 0 height 0
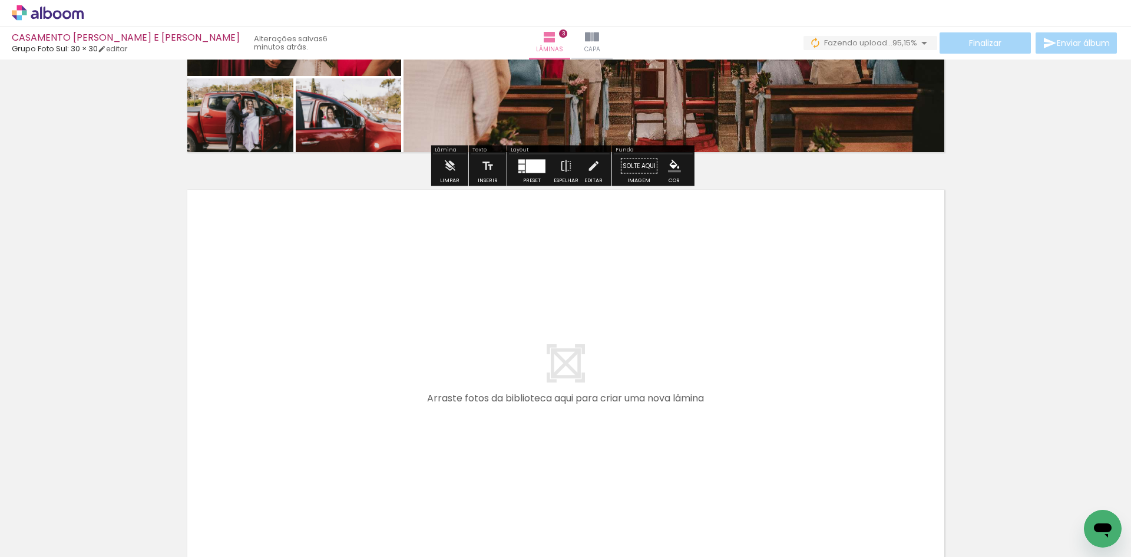
scroll to position [1257, 0]
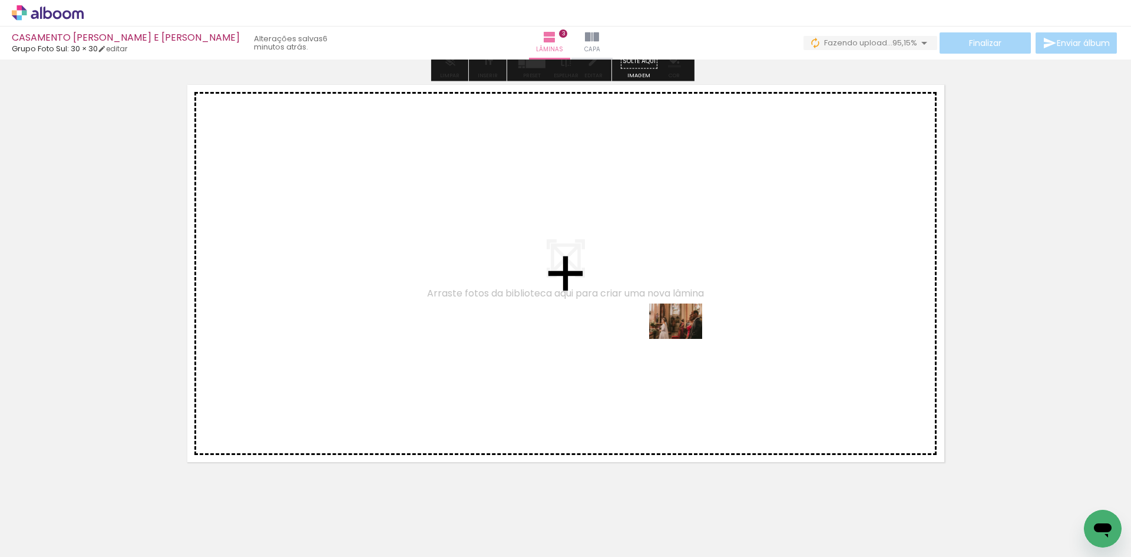
drag, startPoint x: 801, startPoint y: 534, endPoint x: 684, endPoint y: 339, distance: 227.7
click at [684, 339] on quentale-workspace at bounding box center [565, 278] width 1131 height 557
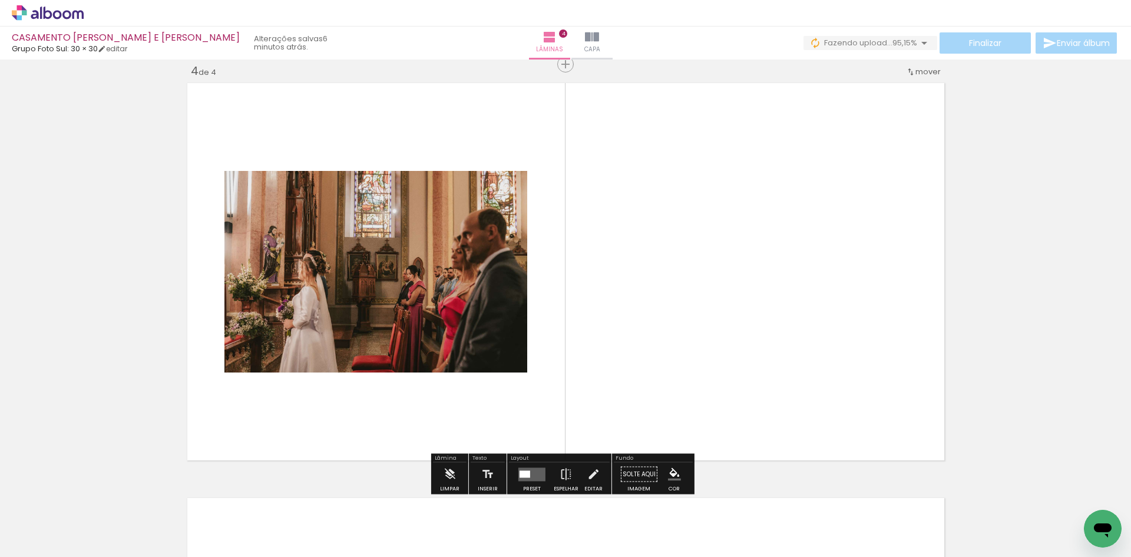
scroll to position [1259, 0]
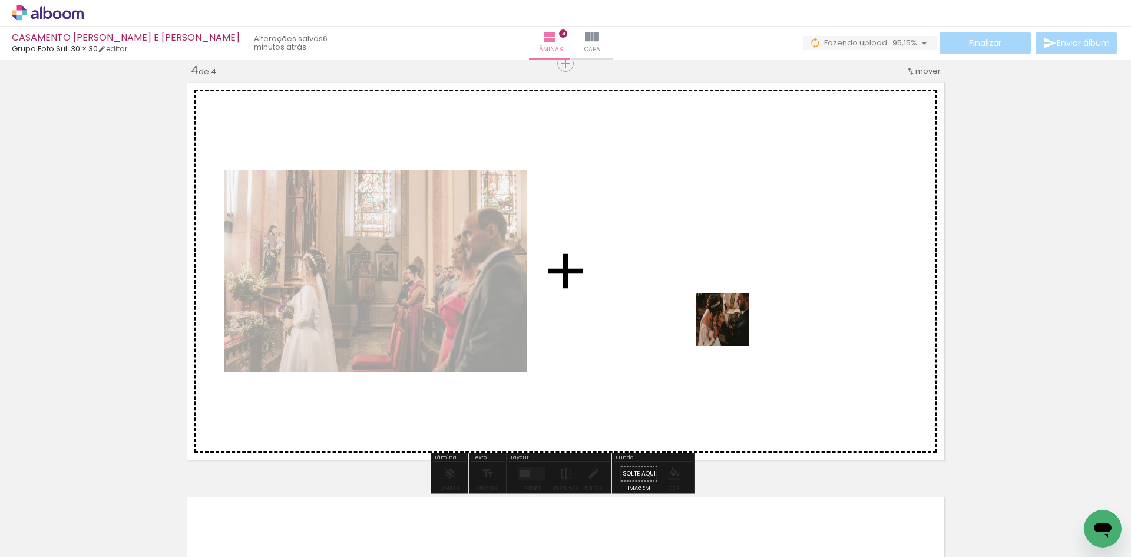
drag, startPoint x: 853, startPoint y: 523, endPoint x: 701, endPoint y: 289, distance: 279.0
click at [701, 289] on quentale-workspace at bounding box center [565, 278] width 1131 height 557
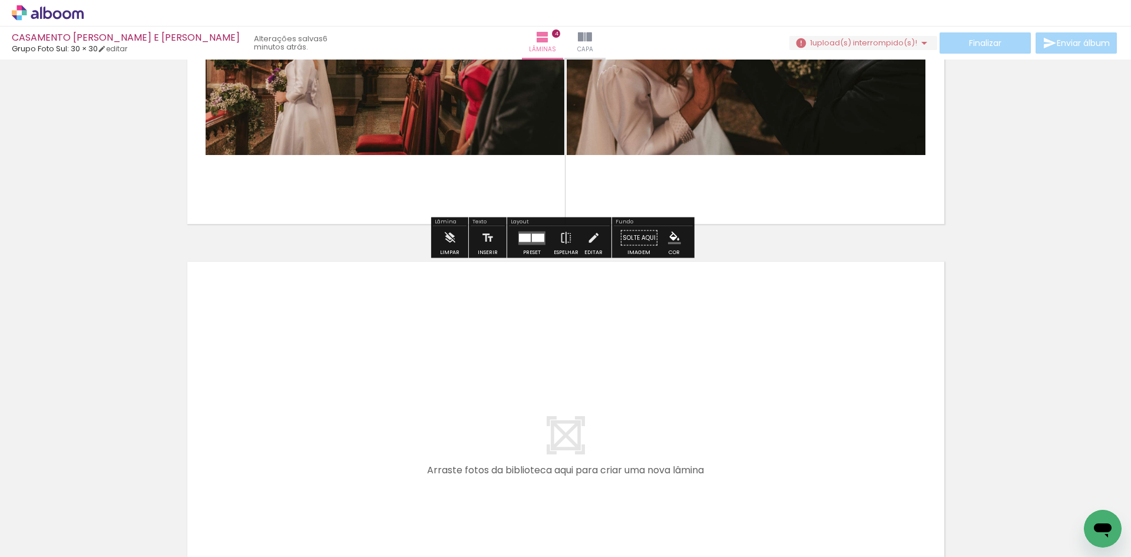
scroll to position [1200, 0]
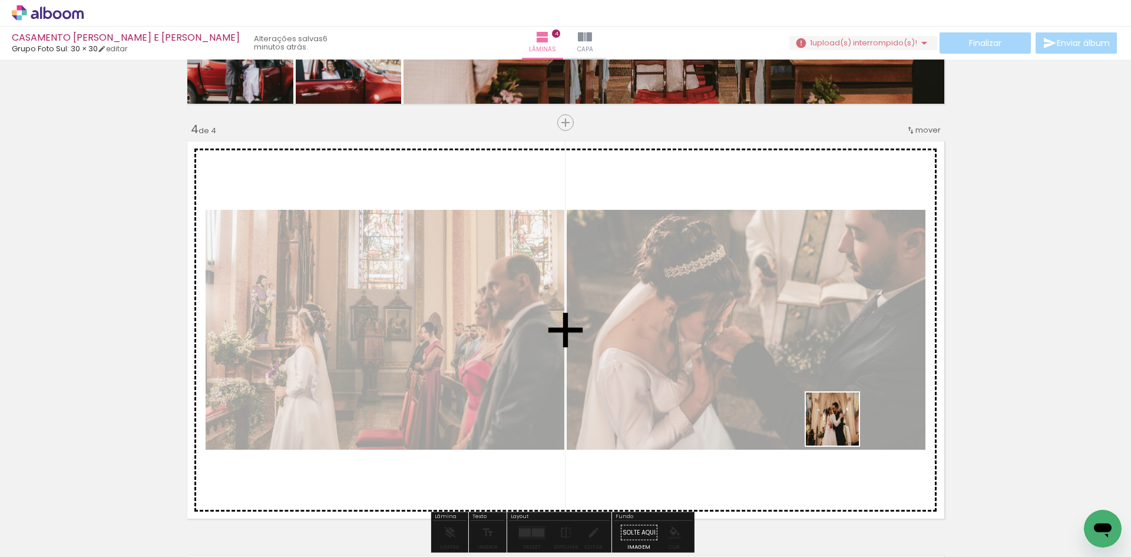
drag, startPoint x: 924, startPoint y: 535, endPoint x: 805, endPoint y: 393, distance: 184.8
click at [797, 391] on quentale-workspace at bounding box center [565, 278] width 1131 height 557
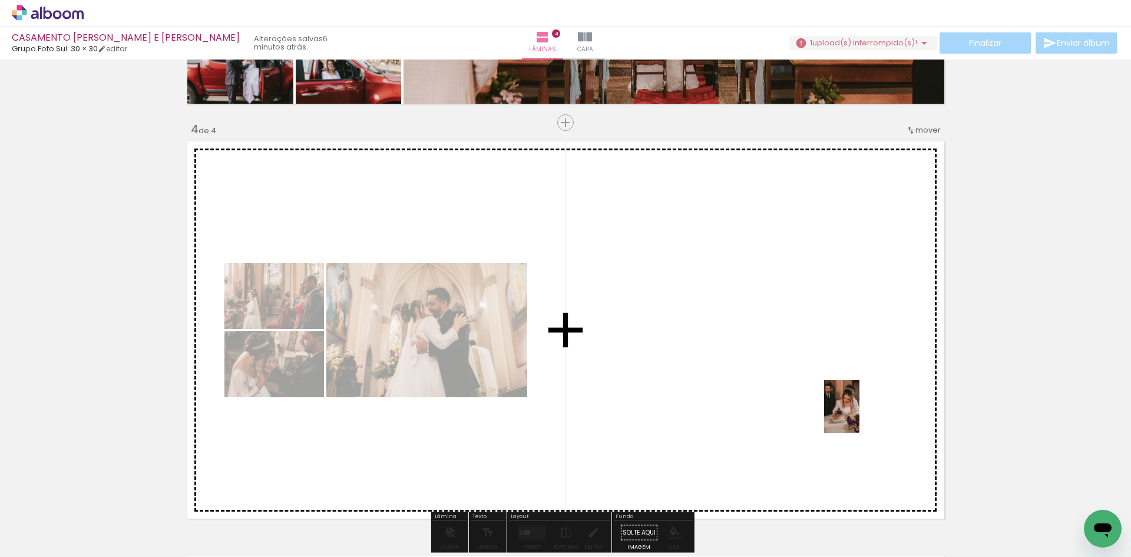
drag, startPoint x: 976, startPoint y: 523, endPoint x: 852, endPoint y: 411, distance: 167.6
click at [852, 411] on quentale-workspace at bounding box center [565, 278] width 1131 height 557
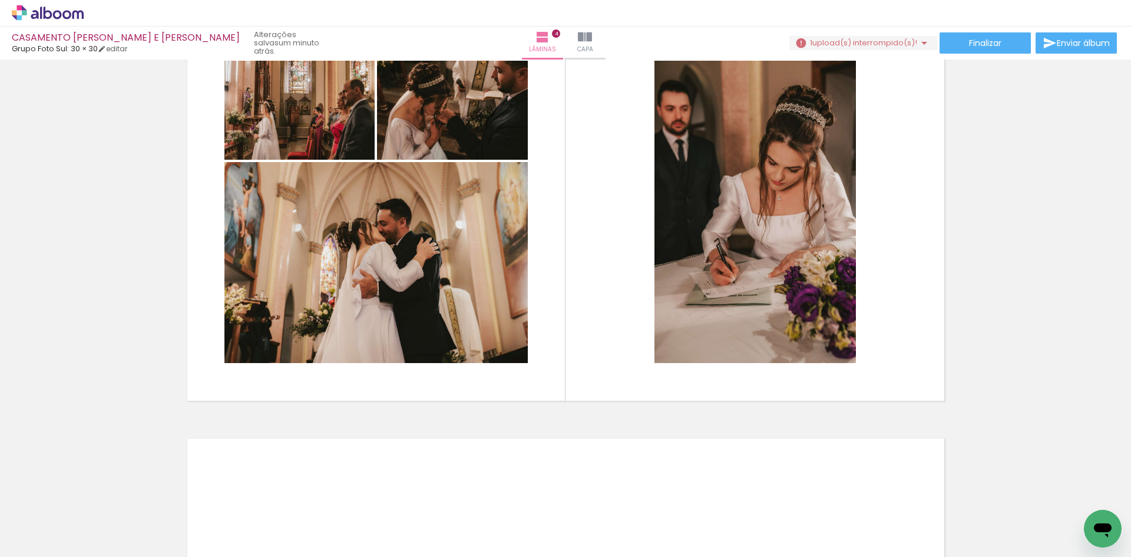
scroll to position [0, 800]
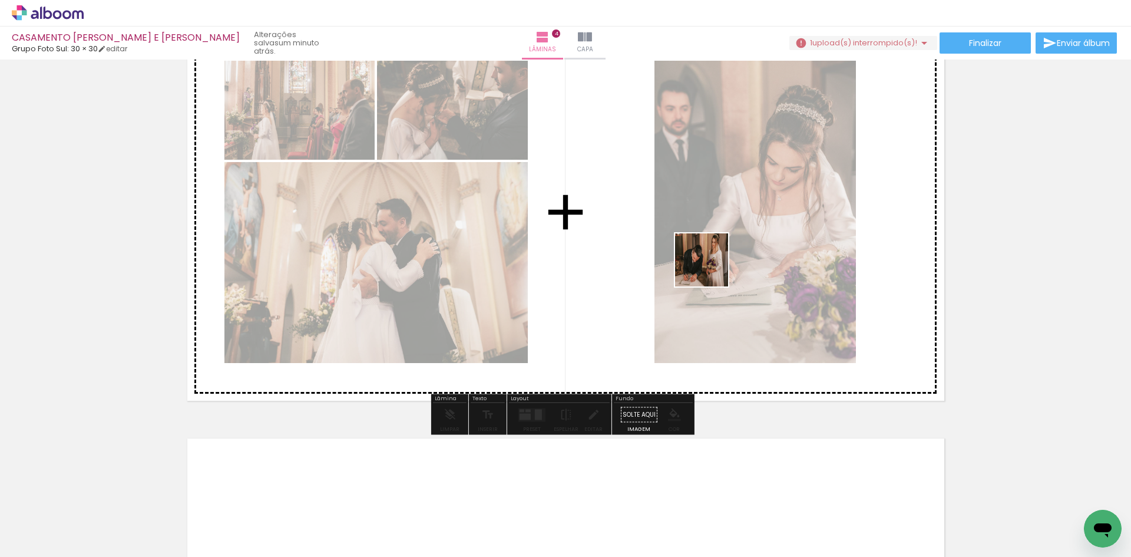
drag, startPoint x: 263, startPoint y: 533, endPoint x: 719, endPoint y: 262, distance: 530.8
click at [719, 262] on quentale-workspace at bounding box center [565, 278] width 1131 height 557
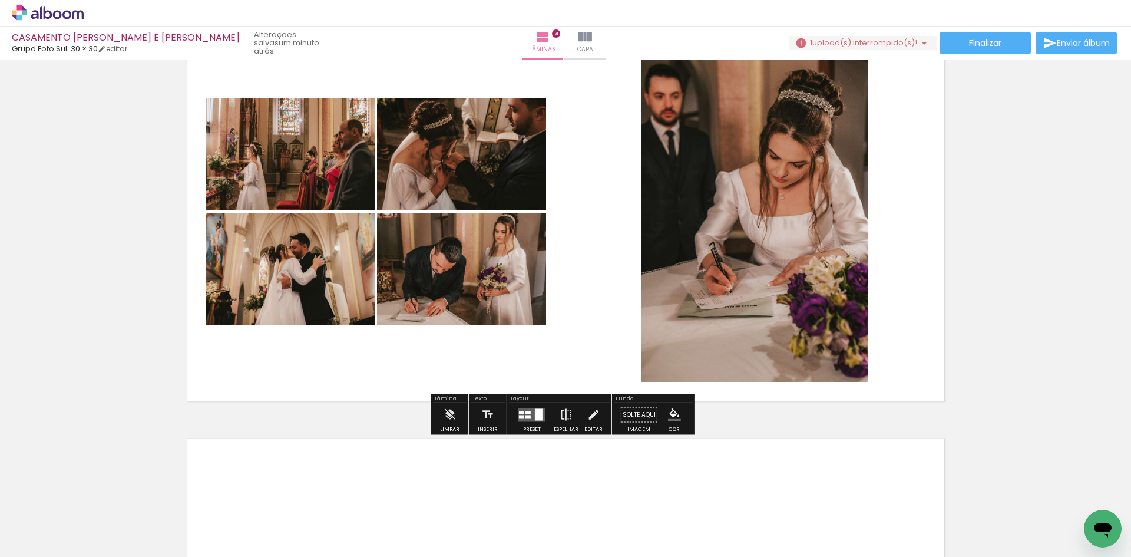
scroll to position [0, 800]
click at [522, 422] on div at bounding box center [532, 415] width 32 height 24
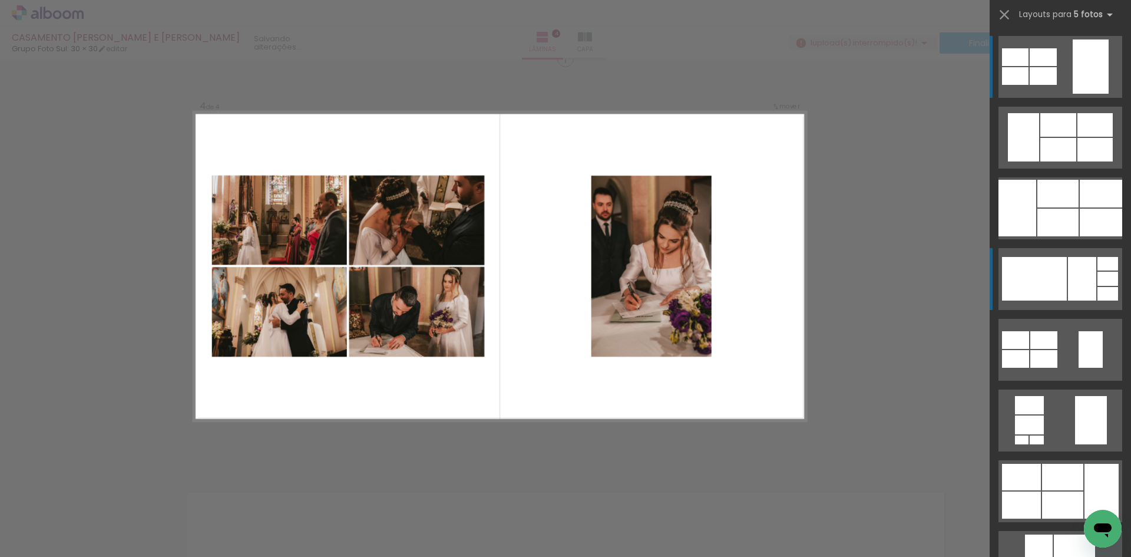
scroll to position [1259, 0]
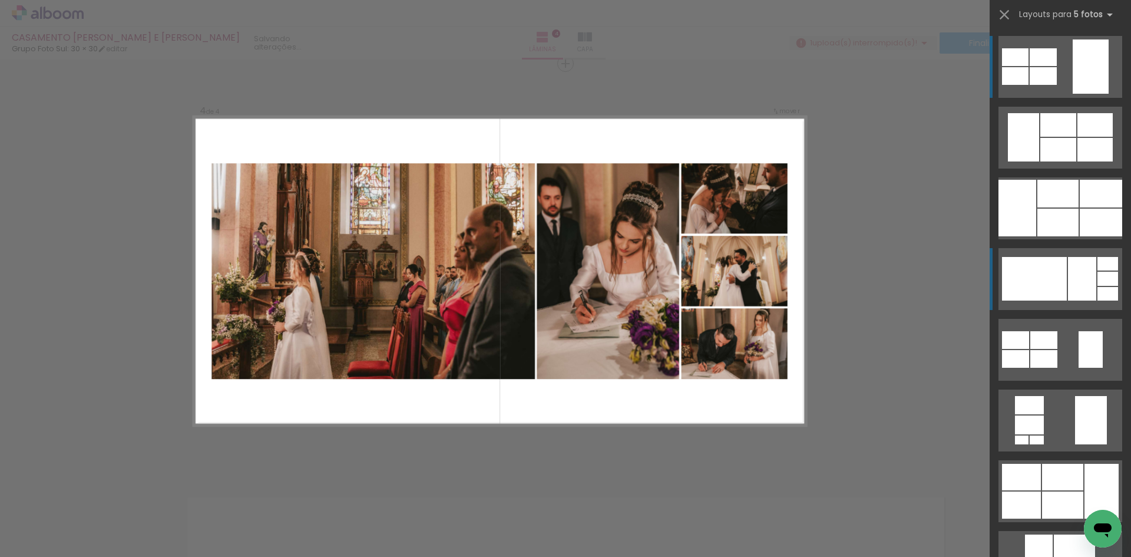
click at [1070, 269] on div at bounding box center [1082, 279] width 28 height 44
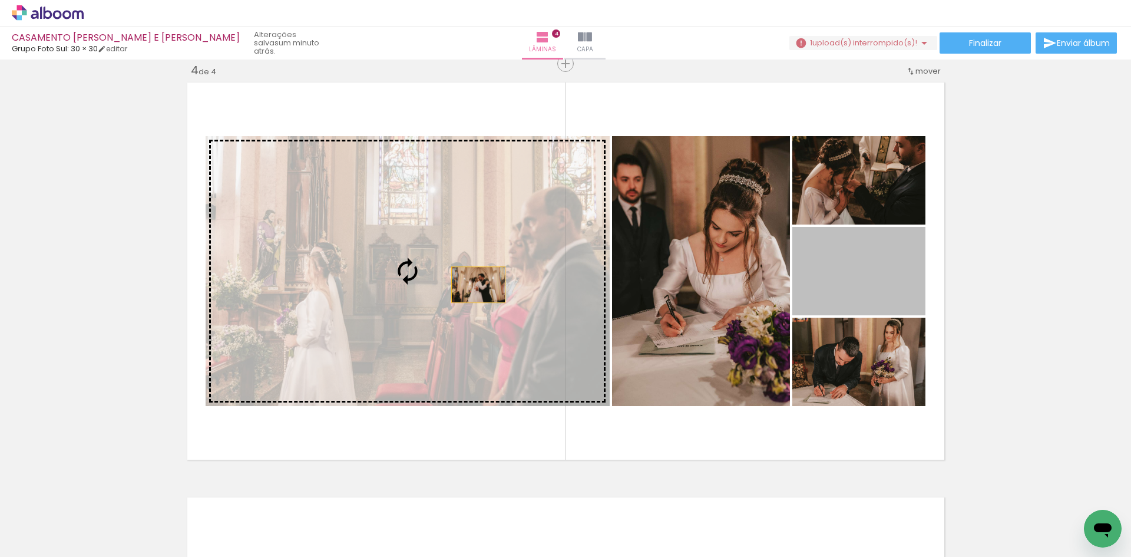
drag, startPoint x: 840, startPoint y: 284, endPoint x: 465, endPoint y: 286, distance: 374.6
click at [0, 0] on slot at bounding box center [0, 0] width 0 height 0
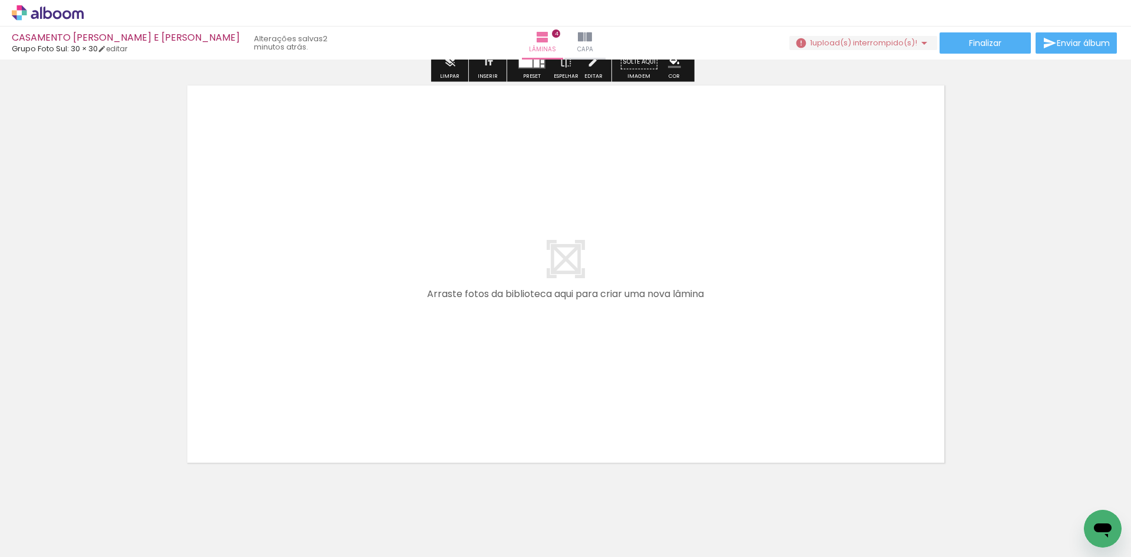
scroll to position [1672, 0]
drag, startPoint x: 322, startPoint y: 527, endPoint x: 393, endPoint y: 343, distance: 196.8
click at [393, 343] on quentale-workspace at bounding box center [565, 278] width 1131 height 557
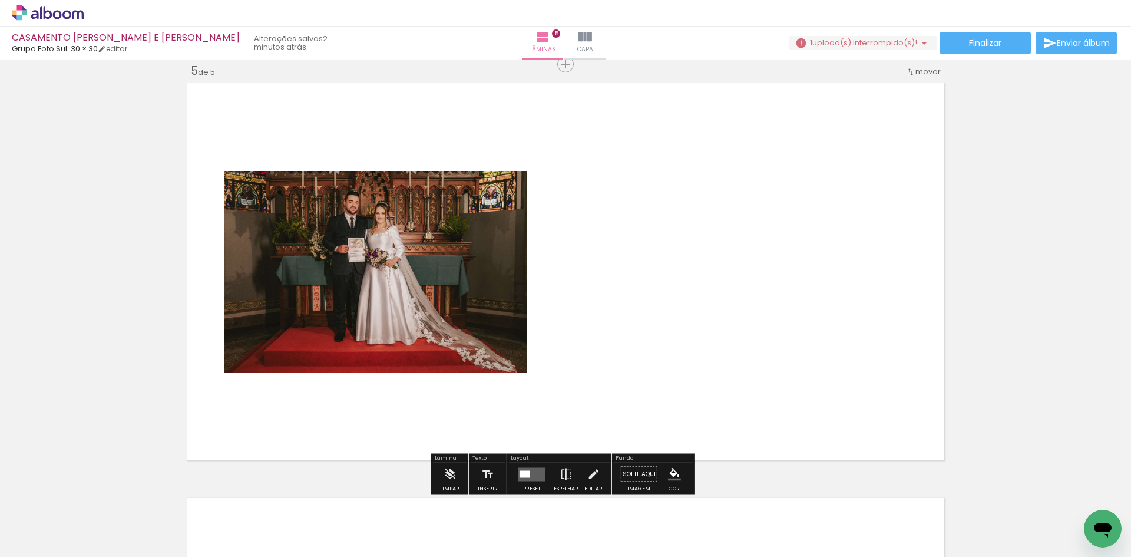
scroll to position [1674, 0]
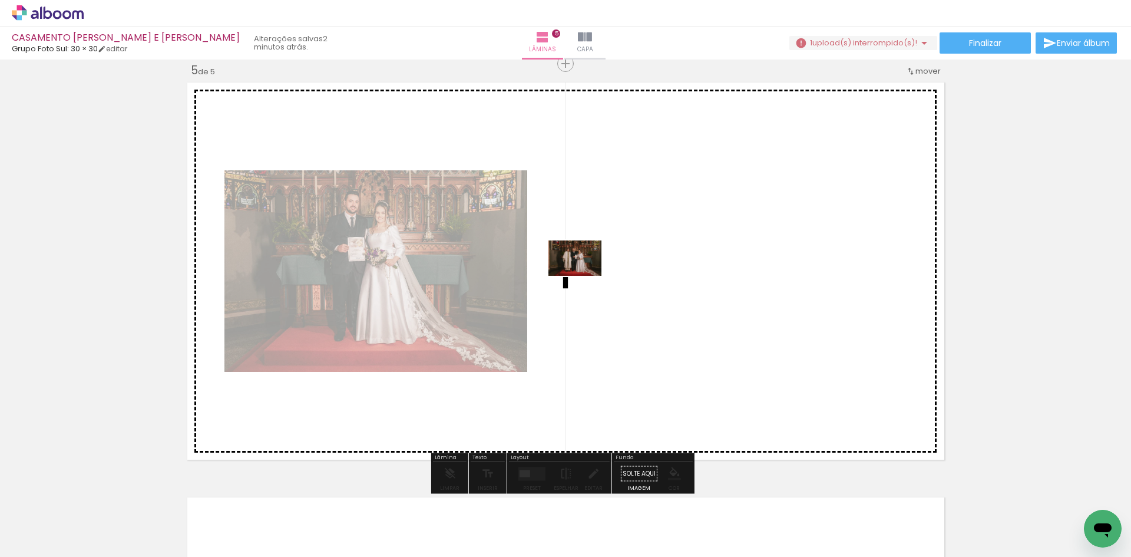
drag, startPoint x: 375, startPoint y: 519, endPoint x: 584, endPoint y: 276, distance: 320.4
click at [584, 276] on quentale-workspace at bounding box center [565, 278] width 1131 height 557
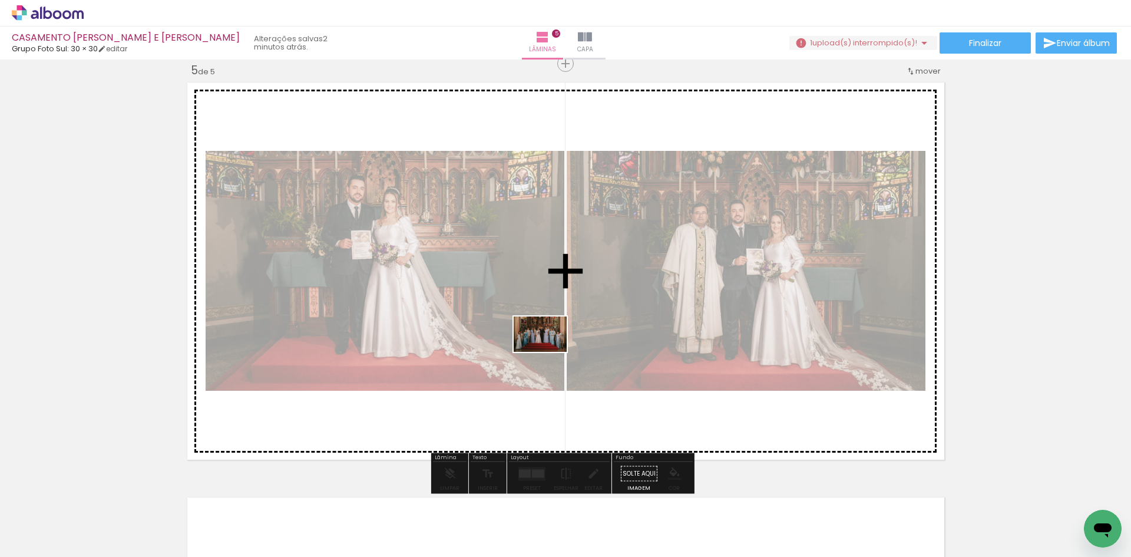
drag, startPoint x: 446, startPoint y: 531, endPoint x: 545, endPoint y: 360, distance: 197.1
click at [549, 349] on quentale-workspace at bounding box center [565, 278] width 1131 height 557
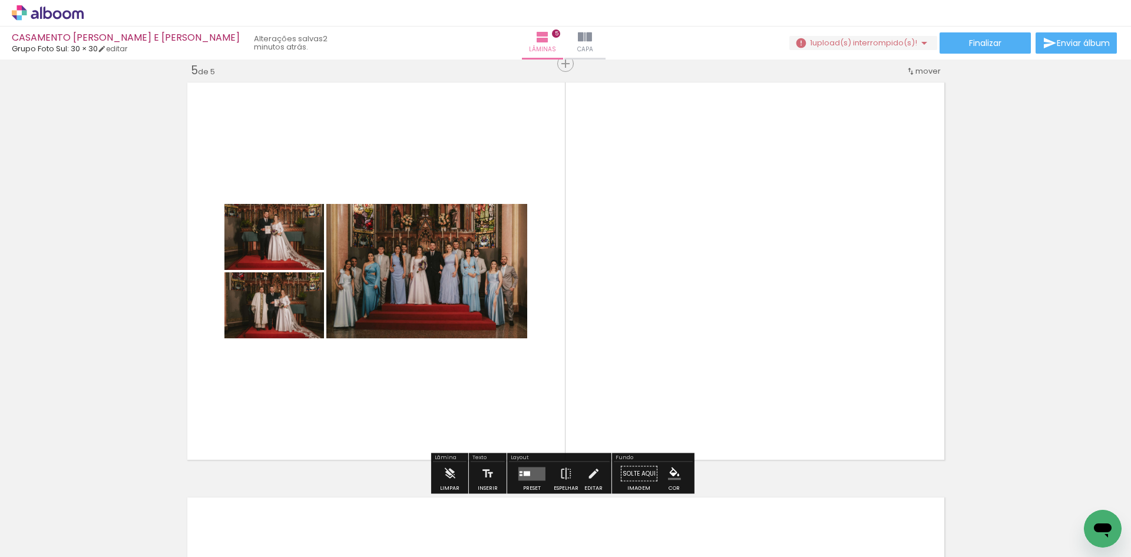
click at [537, 467] on quentale-layouter at bounding box center [531, 473] width 27 height 14
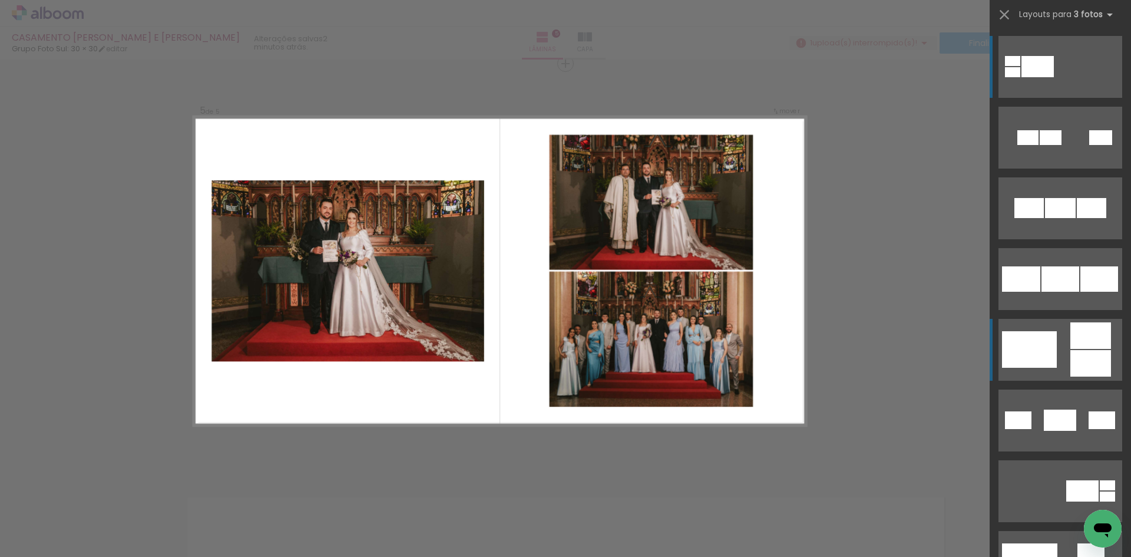
click at [1021, 350] on div at bounding box center [1029, 349] width 55 height 37
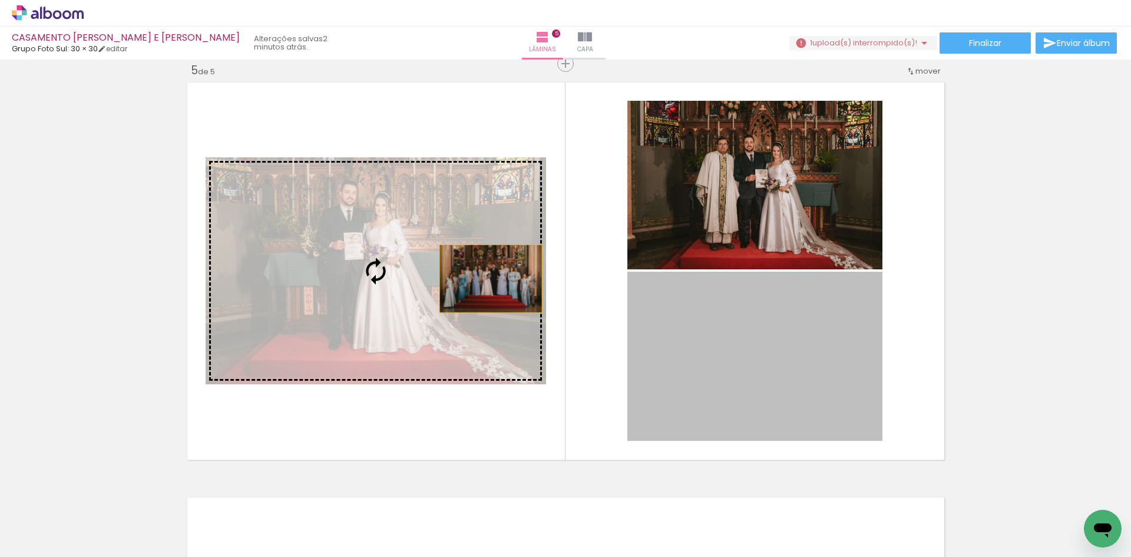
drag, startPoint x: 813, startPoint y: 373, endPoint x: 484, endPoint y: 277, distance: 343.4
click at [0, 0] on slot at bounding box center [0, 0] width 0 height 0
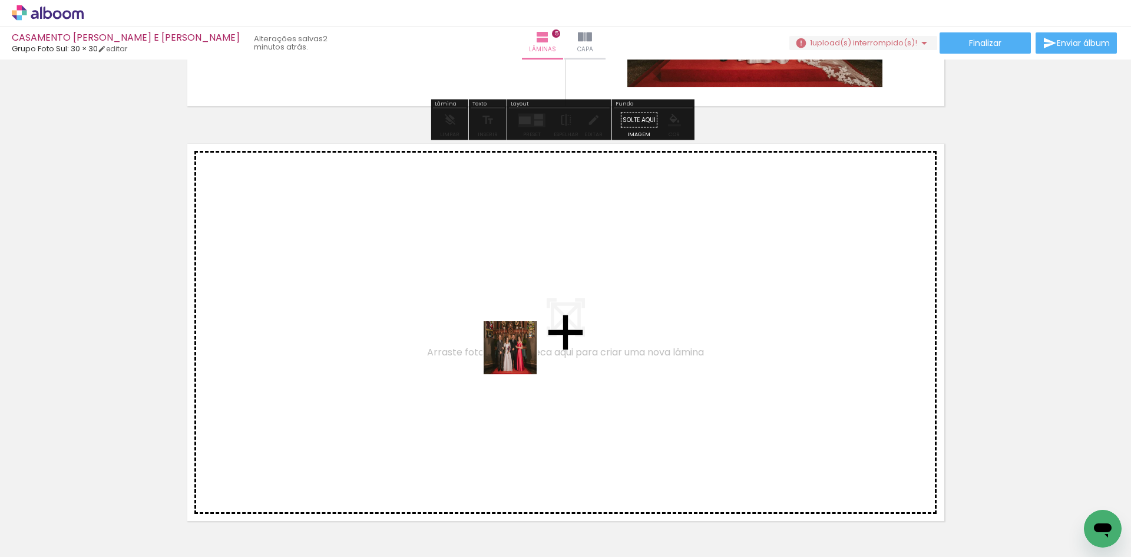
drag, startPoint x: 501, startPoint y: 529, endPoint x: 519, endPoint y: 356, distance: 174.1
click at [519, 356] on quentale-workspace at bounding box center [565, 278] width 1131 height 557
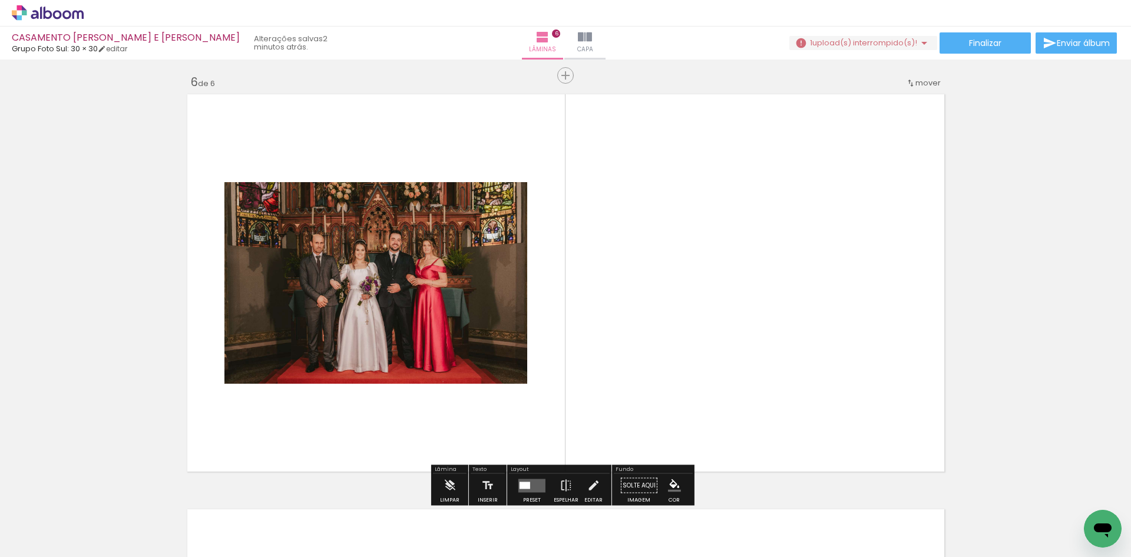
scroll to position [2089, 0]
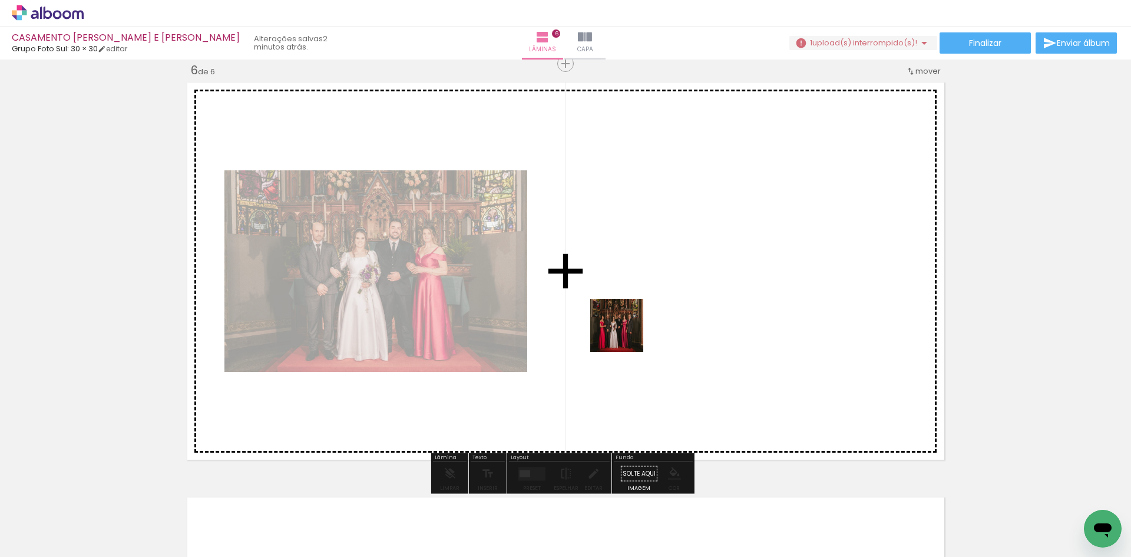
drag, startPoint x: 580, startPoint y: 518, endPoint x: 630, endPoint y: 312, distance: 211.6
click at [630, 312] on quentale-workspace at bounding box center [565, 278] width 1131 height 557
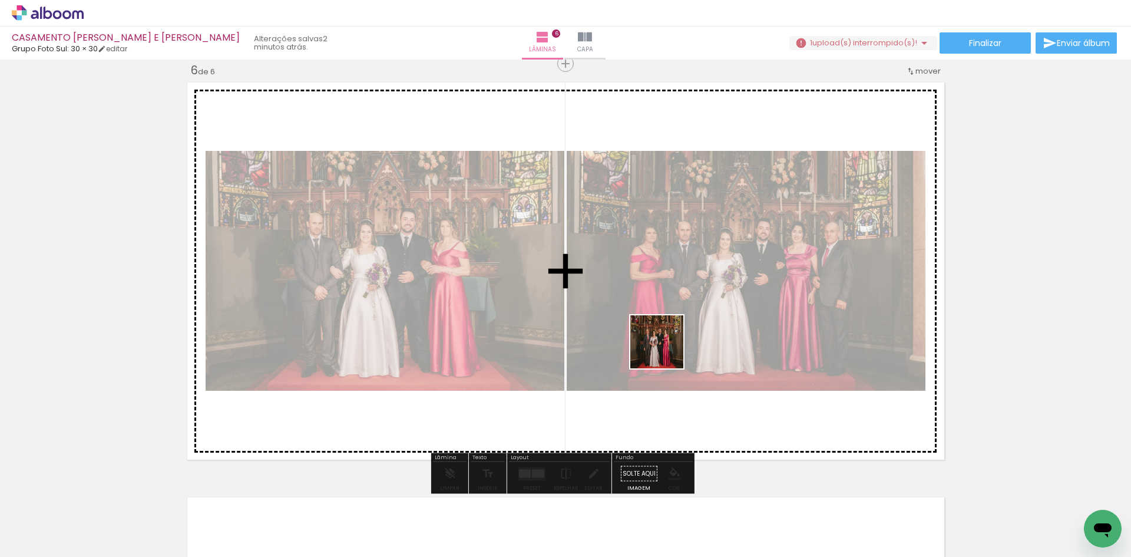
drag, startPoint x: 642, startPoint y: 483, endPoint x: 671, endPoint y: 270, distance: 214.7
click at [671, 270] on quentale-workspace at bounding box center [565, 278] width 1131 height 557
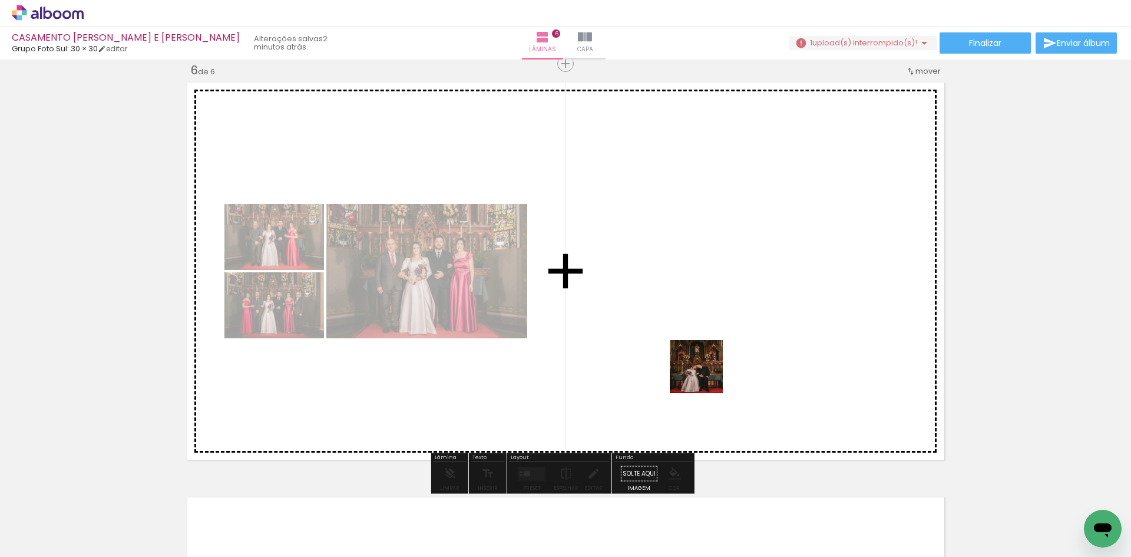
drag, startPoint x: 719, startPoint y: 540, endPoint x: 698, endPoint y: 348, distance: 193.2
click at [698, 348] on quentale-workspace at bounding box center [565, 278] width 1131 height 557
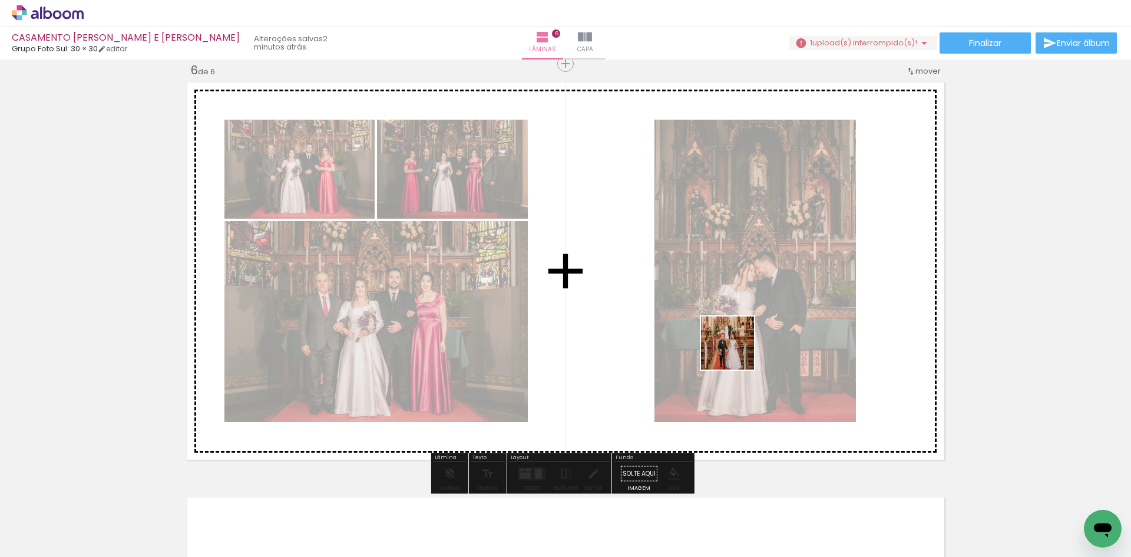
drag, startPoint x: 780, startPoint y: 517, endPoint x: 720, endPoint y: 324, distance: 201.7
click at [720, 324] on quentale-workspace at bounding box center [565, 278] width 1131 height 557
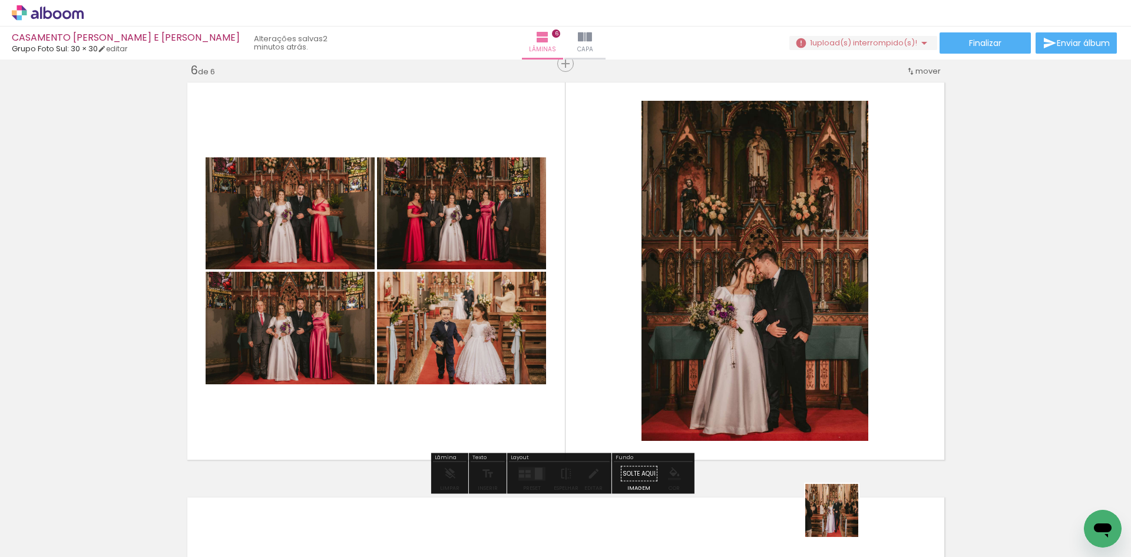
drag, startPoint x: 840, startPoint y: 519, endPoint x: 737, endPoint y: 317, distance: 226.8
click at [737, 317] on quentale-workspace at bounding box center [565, 278] width 1131 height 557
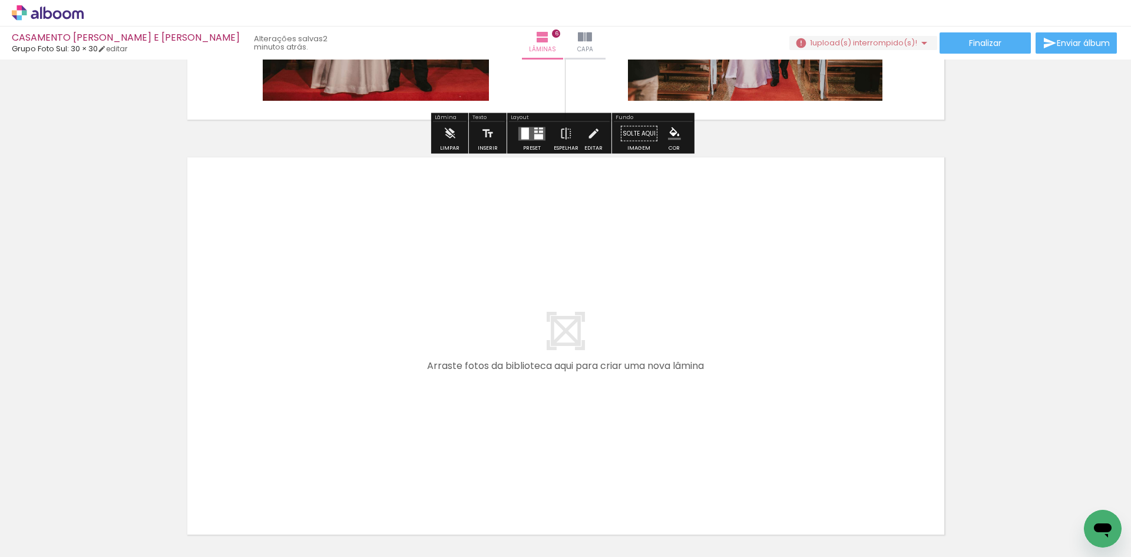
scroll to position [2442, 0]
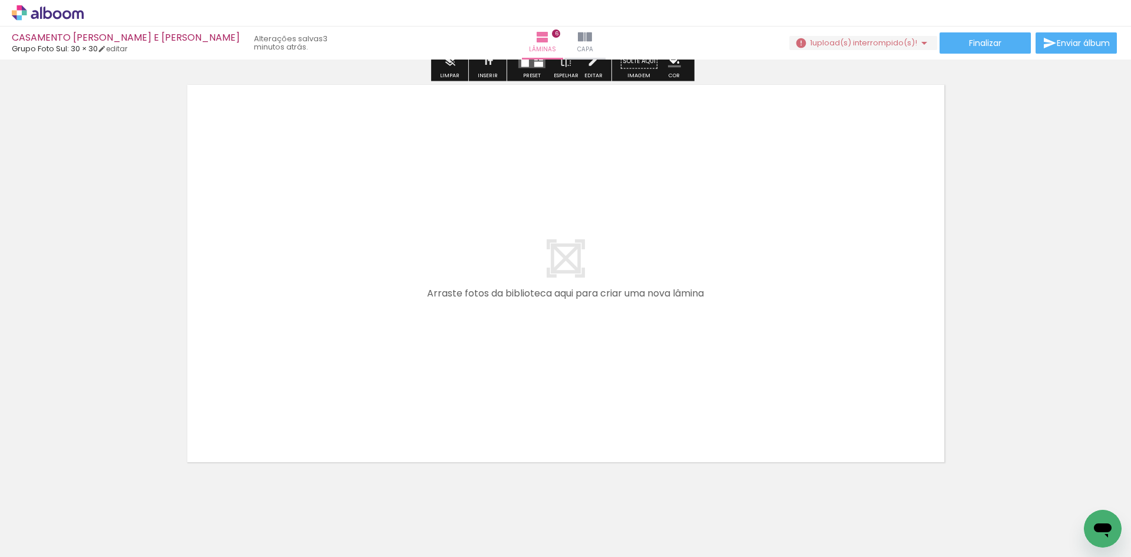
scroll to position [0, 1271]
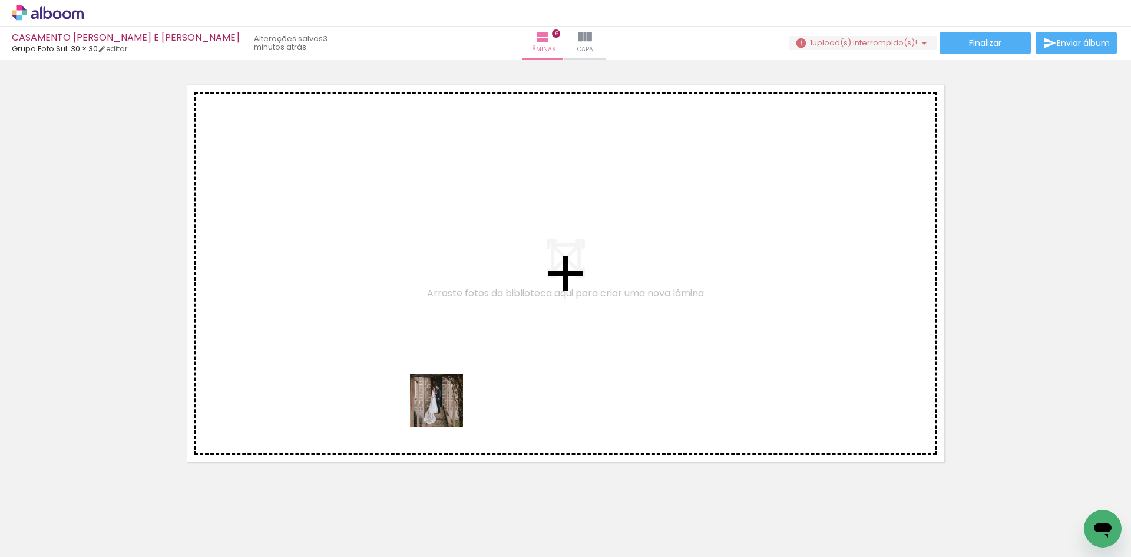
drag, startPoint x: 417, startPoint y: 519, endPoint x: 456, endPoint y: 458, distance: 72.5
click at [456, 309] on quentale-workspace at bounding box center [565, 278] width 1131 height 557
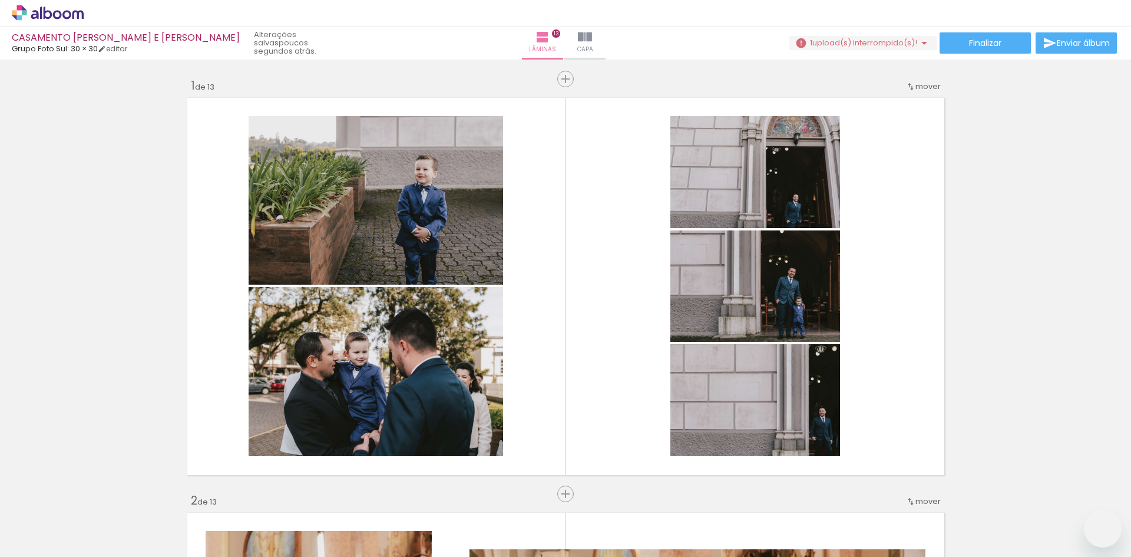
click at [545, 290] on quentale-workspace at bounding box center [565, 278] width 1131 height 557
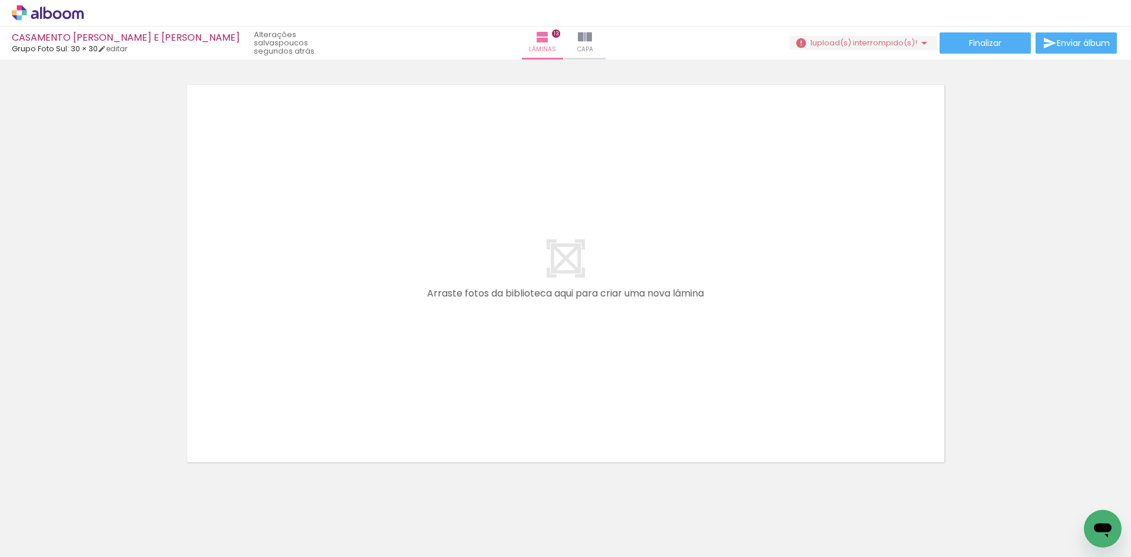
scroll to position [0, 3413]
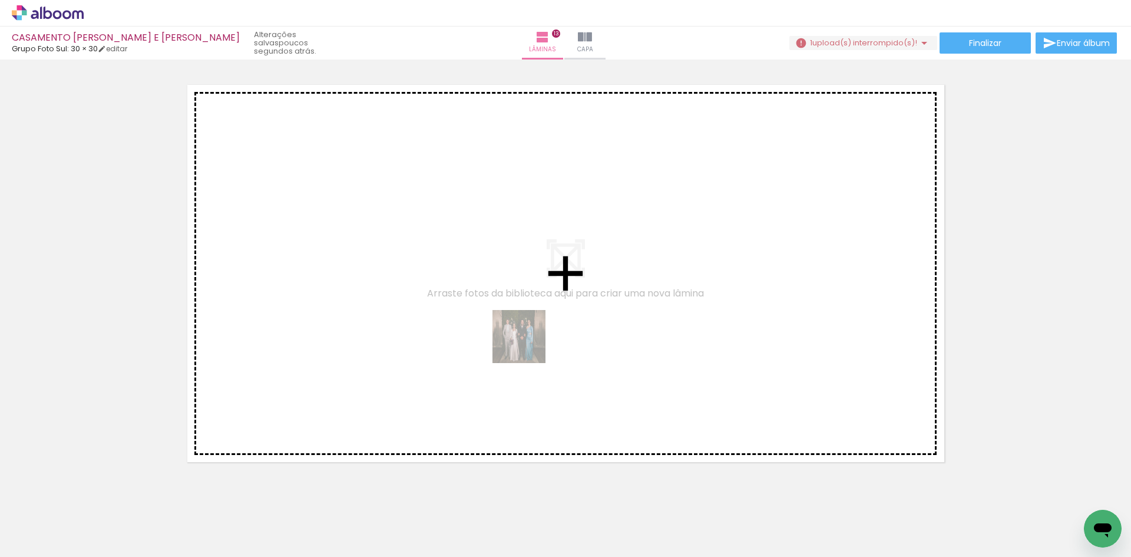
drag, startPoint x: 462, startPoint y: 529, endPoint x: 544, endPoint y: 289, distance: 253.7
click at [544, 289] on quentale-workspace at bounding box center [565, 278] width 1131 height 557
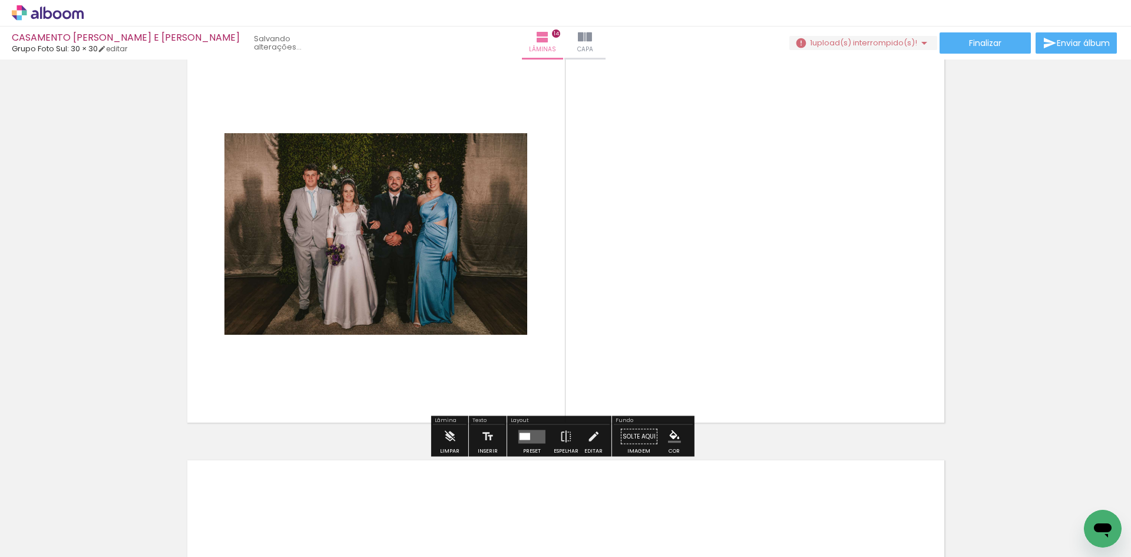
scroll to position [5465, 0]
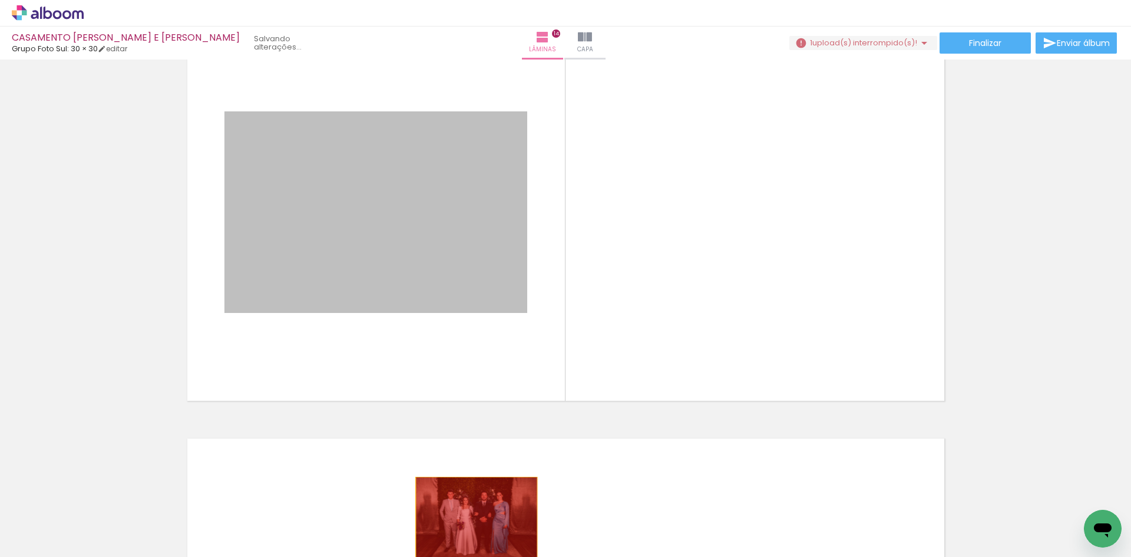
drag, startPoint x: 448, startPoint y: 229, endPoint x: 471, endPoint y: 517, distance: 288.9
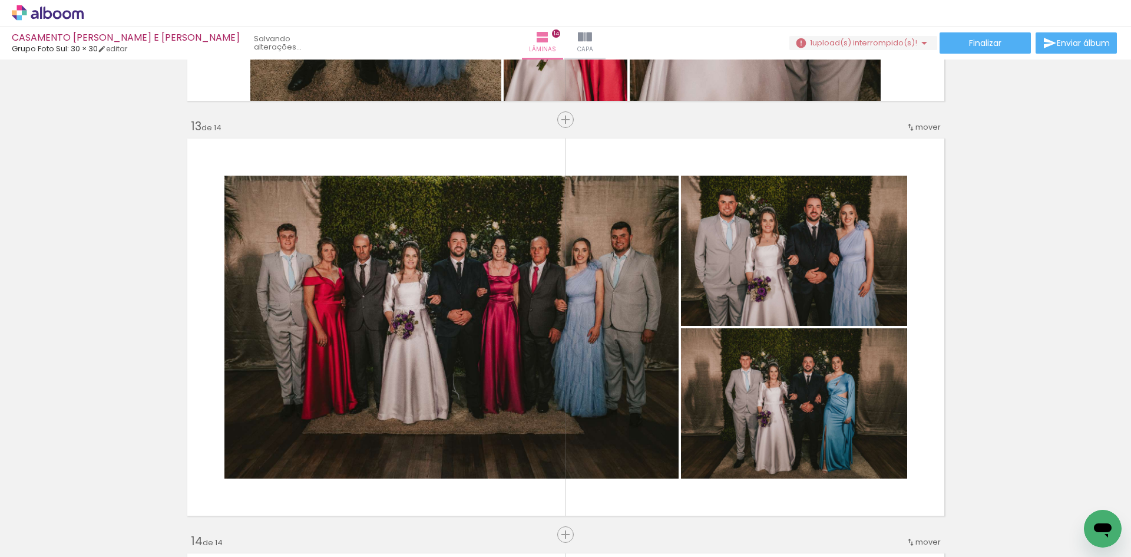
scroll to position [4935, 0]
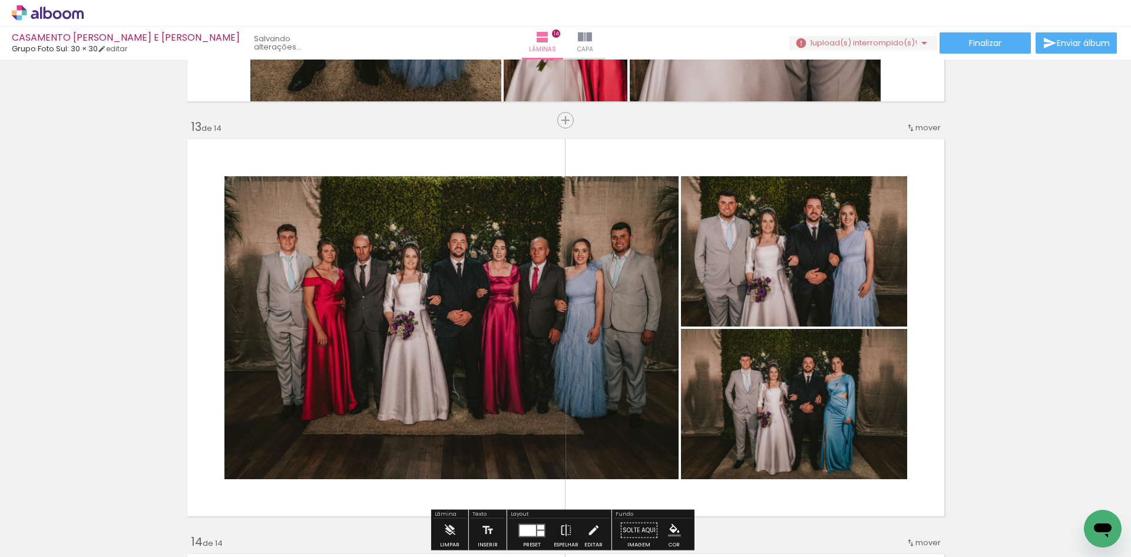
click at [479, 514] on div at bounding box center [465, 517] width 58 height 39
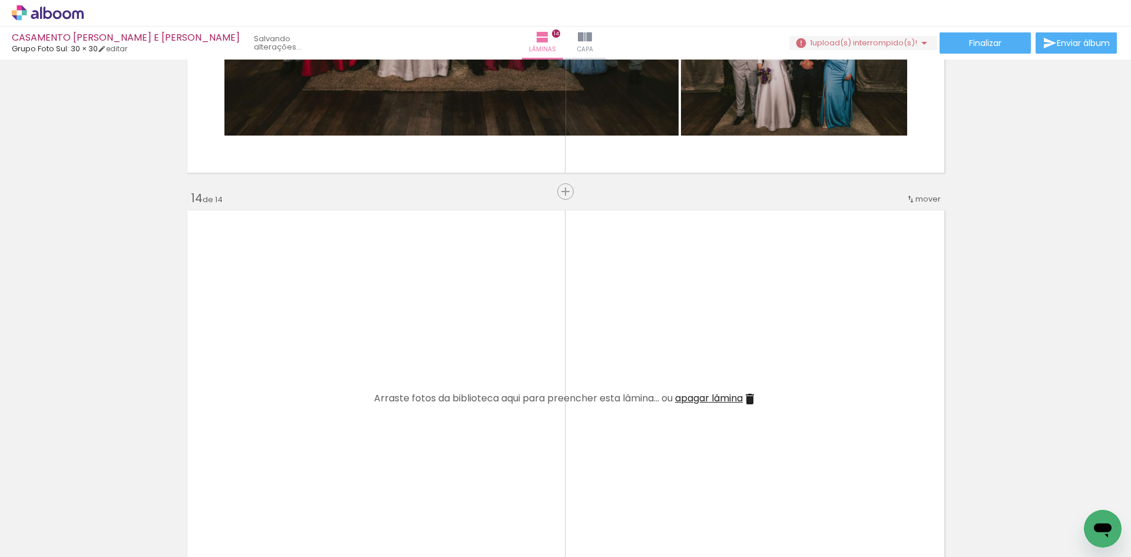
scroll to position [5288, 0]
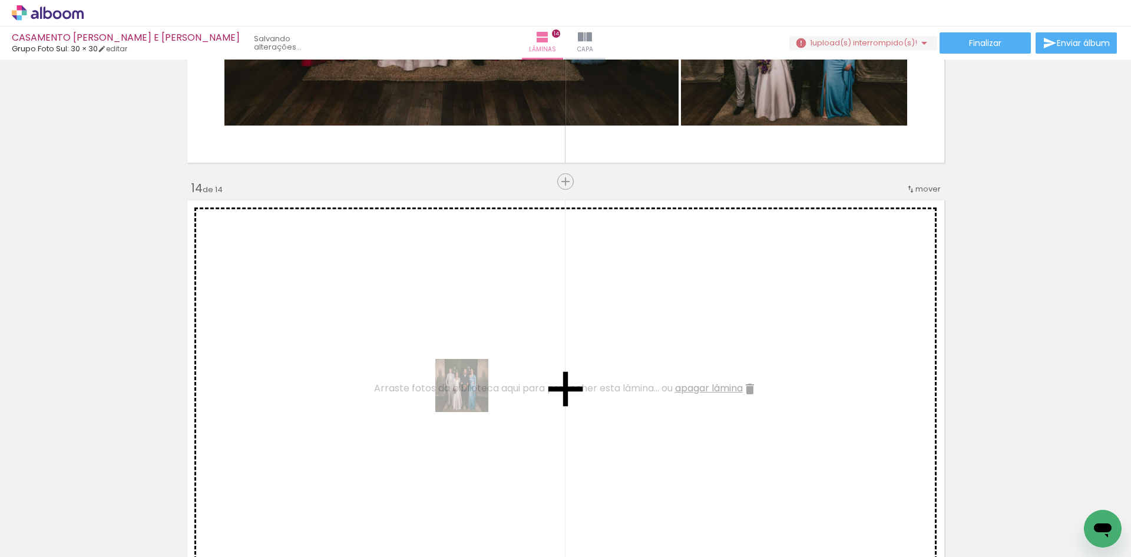
drag, startPoint x: 457, startPoint y: 513, endPoint x: 471, endPoint y: 392, distance: 122.2
click at [471, 392] on quentale-workspace at bounding box center [565, 278] width 1131 height 557
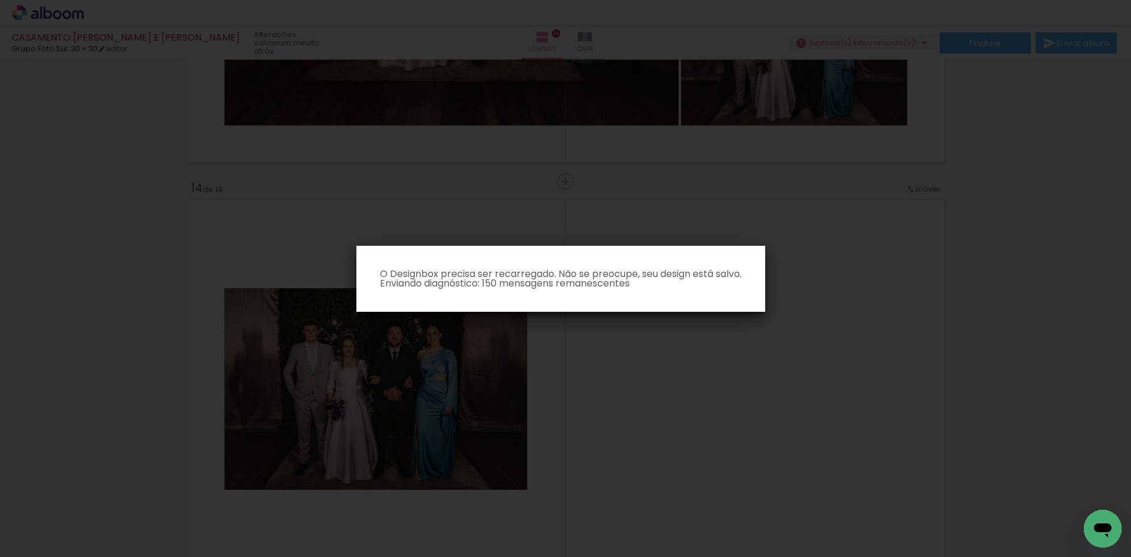
click at [623, 405] on iron-overlay-backdrop at bounding box center [565, 278] width 1131 height 557
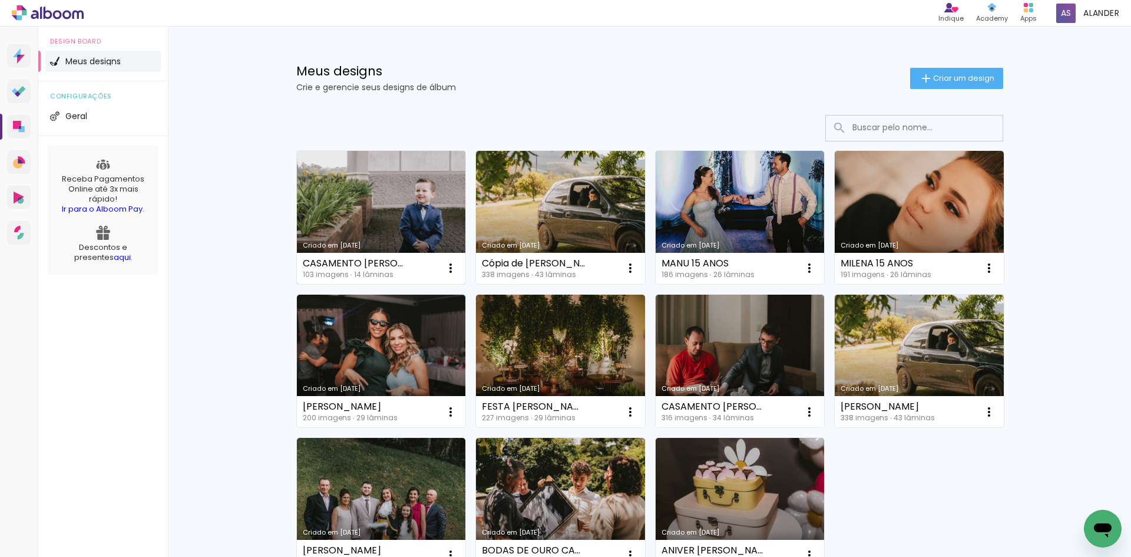
click at [395, 209] on link "Criado em [DATE]" at bounding box center [381, 217] width 169 height 133
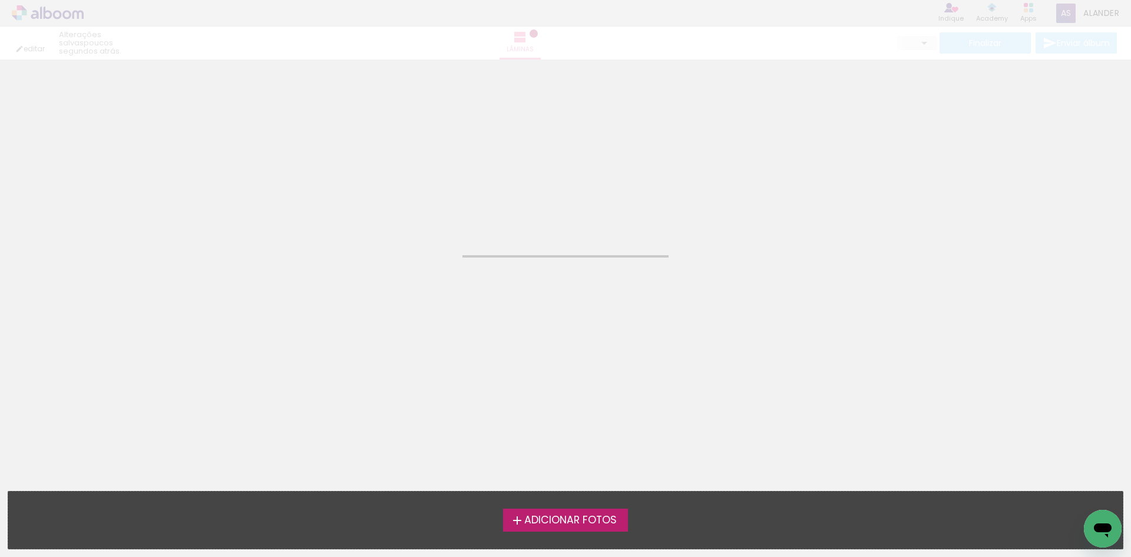
click at [425, 146] on neon-animatable "Confirmar Cancelar" at bounding box center [565, 119] width 1131 height 120
drag, startPoint x: 570, startPoint y: 123, endPoint x: 572, endPoint y: 104, distance: 19.6
click at [570, 120] on neon-animatable "Confirmar Cancelar" at bounding box center [565, 119] width 1131 height 120
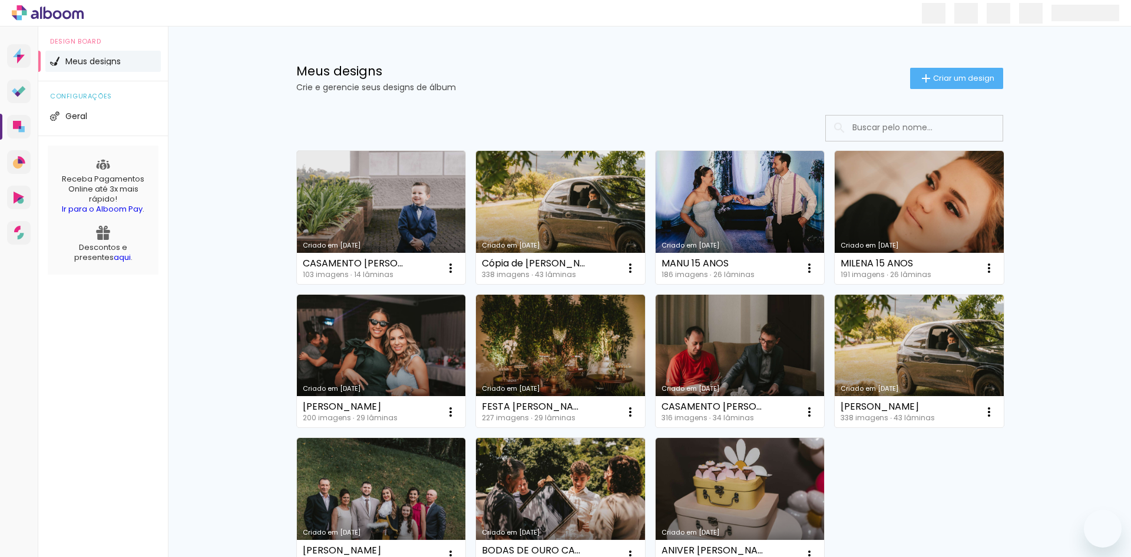
drag, startPoint x: 0, startPoint y: 0, endPoint x: 363, endPoint y: 197, distance: 413.0
click at [363, 197] on link "Criado em [DATE]" at bounding box center [381, 217] width 169 height 133
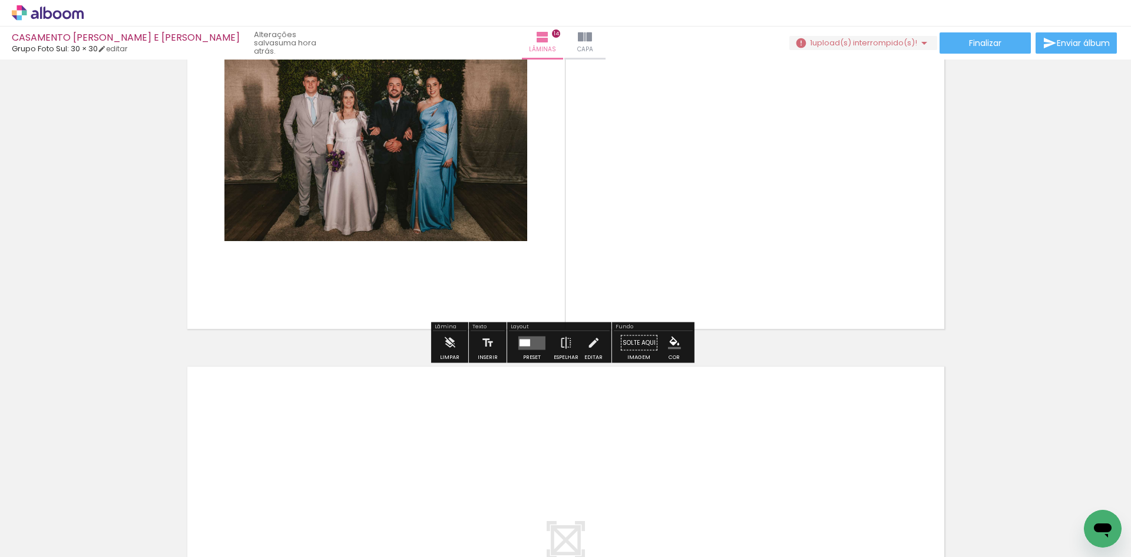
scroll to position [5360, 0]
